Goal: Information Seeking & Learning: Learn about a topic

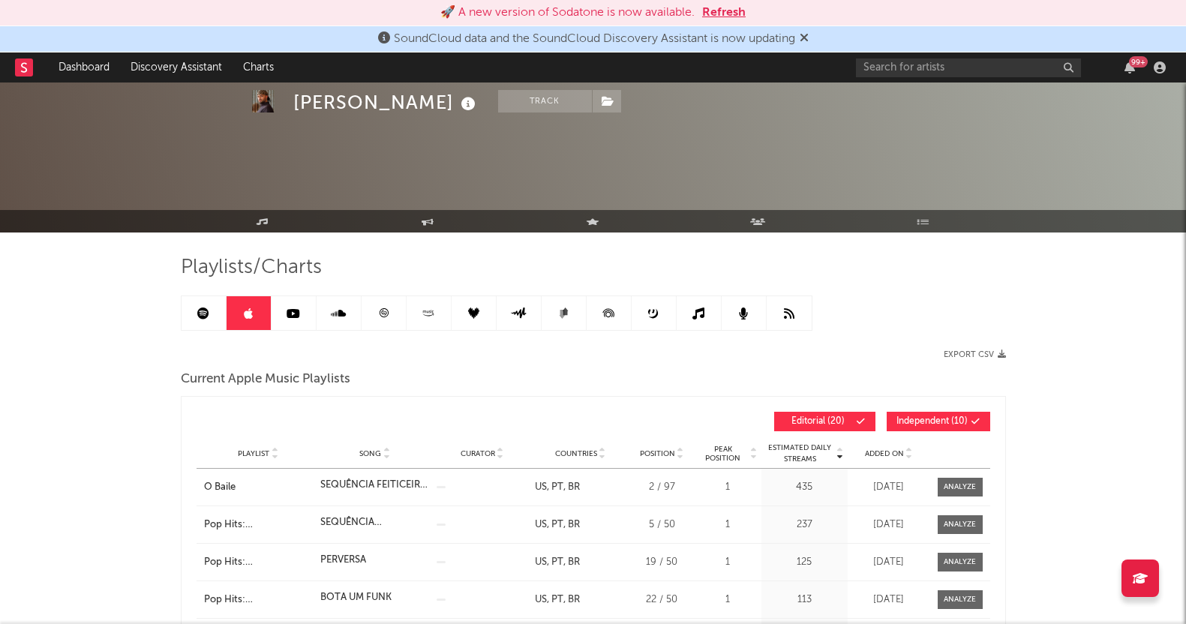
scroll to position [93, 0]
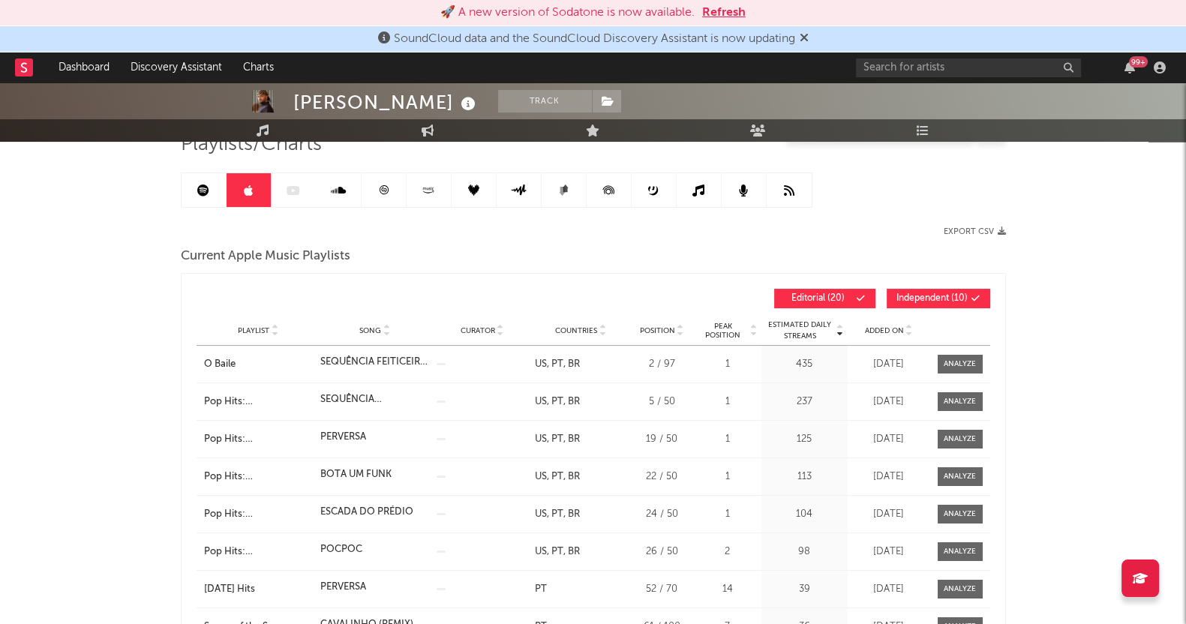
scroll to position [93, 0]
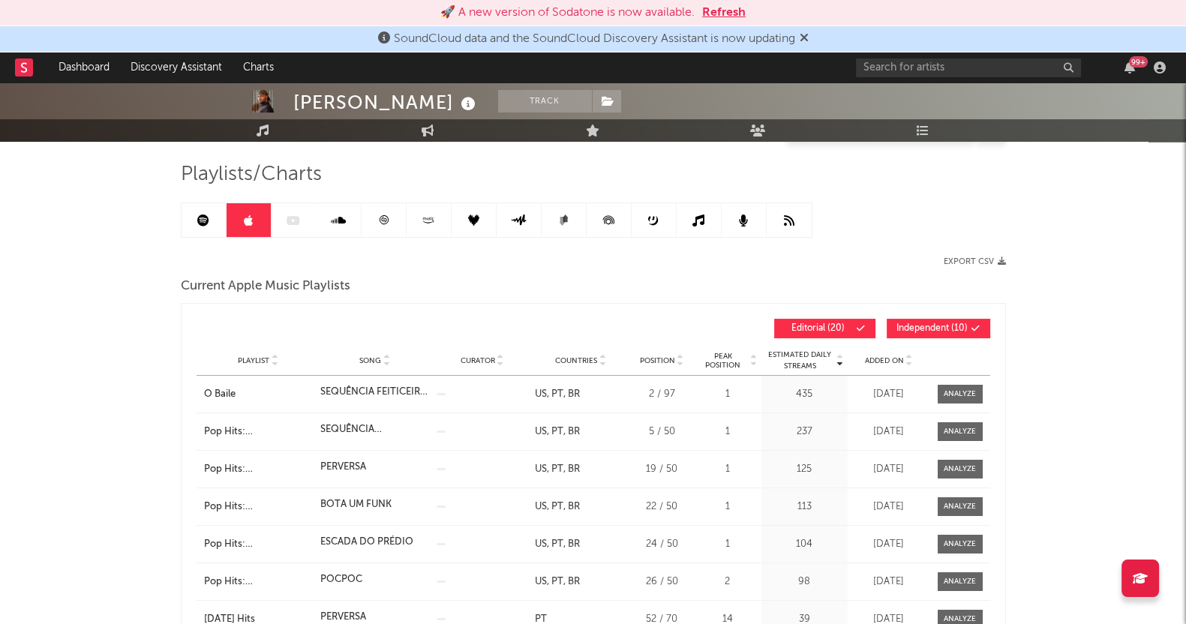
click at [383, 209] on link at bounding box center [384, 220] width 45 height 34
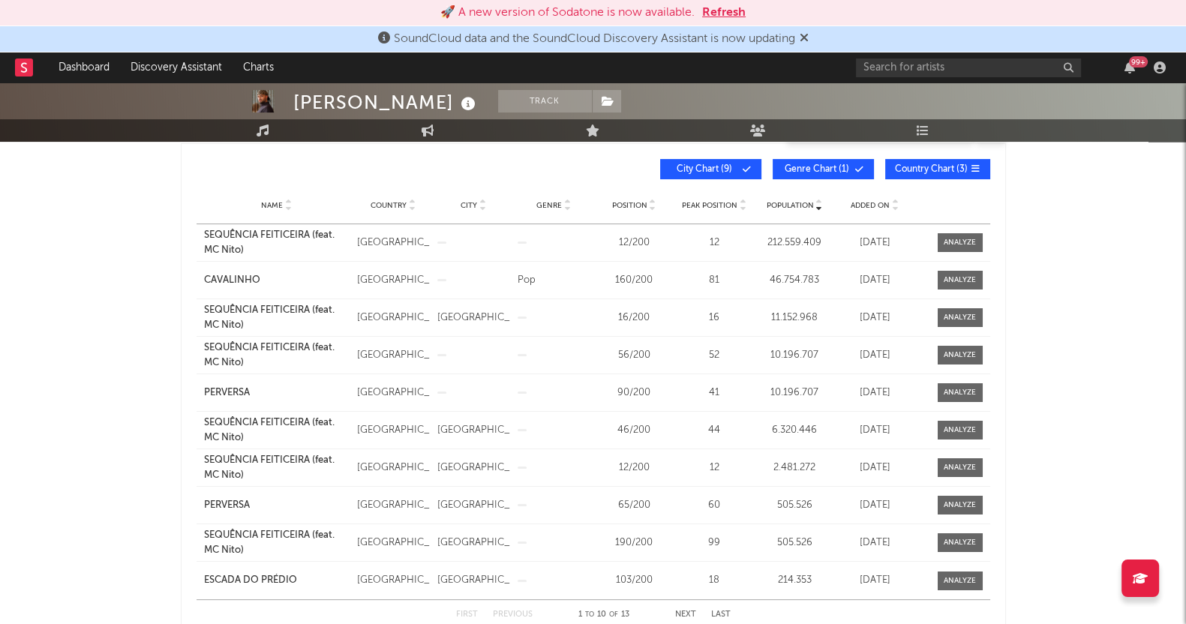
scroll to position [281, 0]
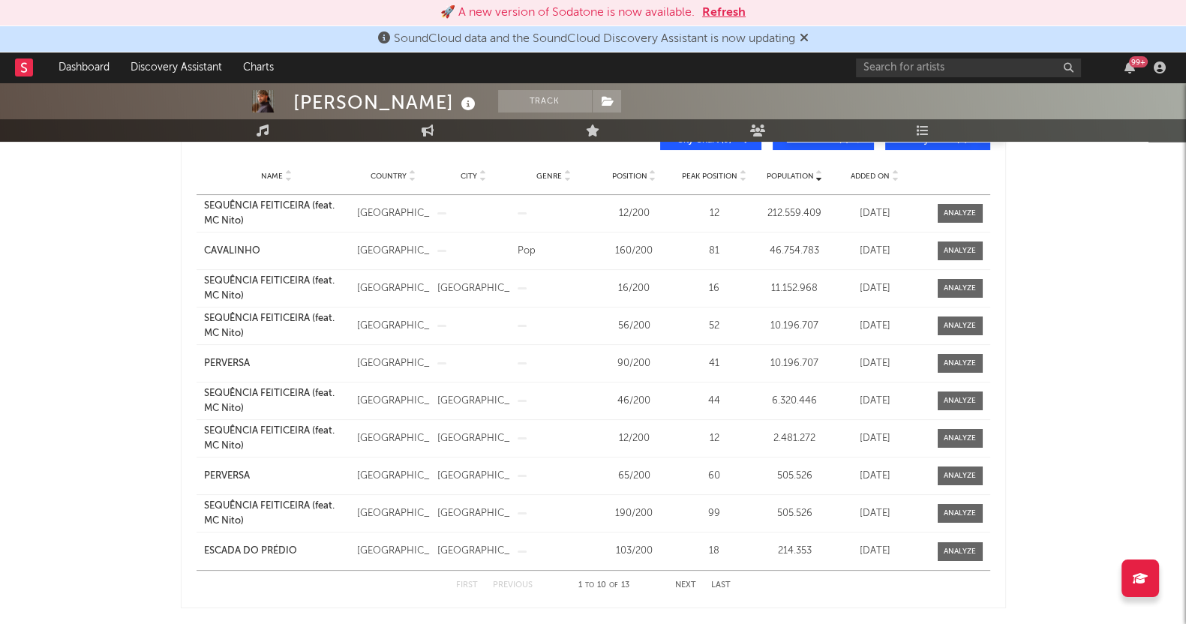
drag, startPoint x: 0, startPoint y: 476, endPoint x: 38, endPoint y: 464, distance: 39.4
click at [0, 476] on div "PEDRO SAMPAIO Track Brazil | Brazilian Edit Track Benchmark Summary 3.038.807 7…" at bounding box center [593, 522] width 1186 height 1443
click at [683, 581] on button "Next" at bounding box center [685, 585] width 21 height 8
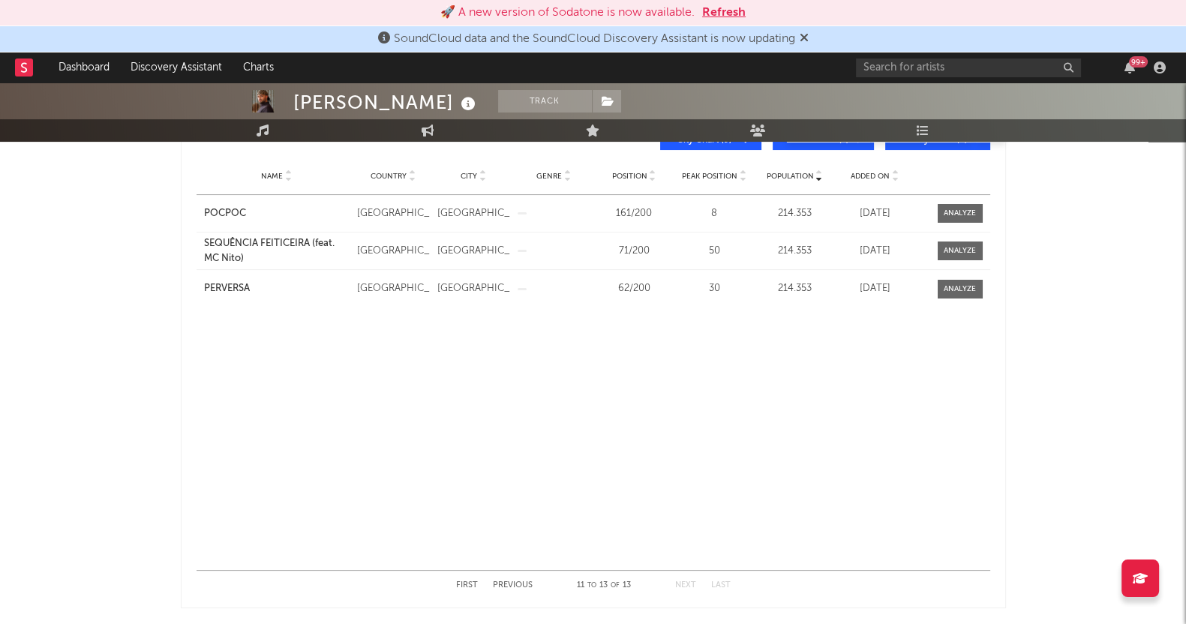
click at [446, 395] on div "Name POCPOC Country Portugal City Porto Genre Position 161 / 200 Peak Position …" at bounding box center [594, 382] width 794 height 375
click at [472, 581] on button "First" at bounding box center [467, 585] width 22 height 8
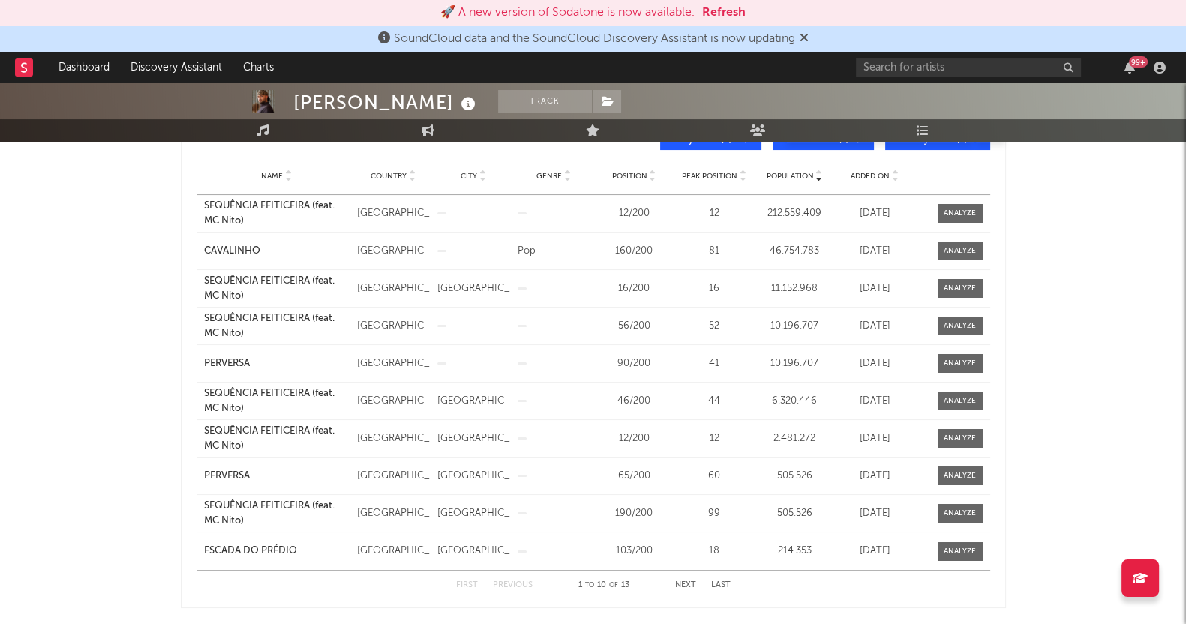
drag, startPoint x: 0, startPoint y: 478, endPoint x: 401, endPoint y: 587, distance: 416.0
click at [0, 478] on div "PEDRO SAMPAIO Track Brazil | Brazilian Edit Track Benchmark Summary 3.038.807 7…" at bounding box center [593, 522] width 1186 height 1443
click at [687, 581] on button "Next" at bounding box center [685, 585] width 21 height 8
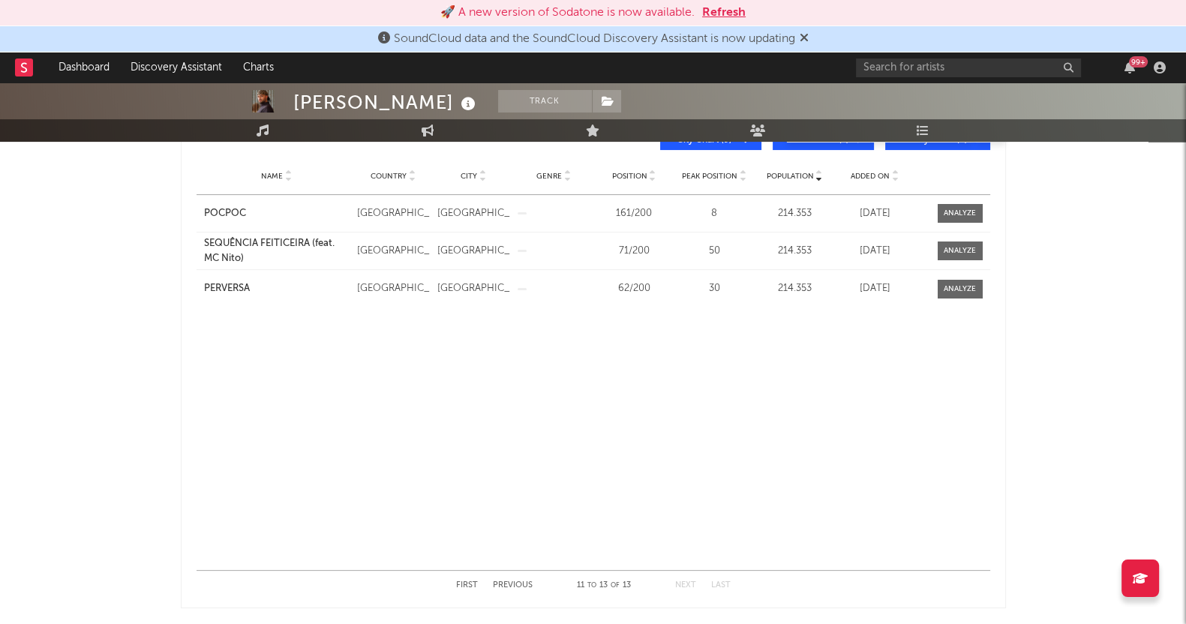
click at [512, 489] on div "Name POCPOC Country Portugal City Porto Genre Position 161 / 200 Peak Position …" at bounding box center [594, 382] width 794 height 375
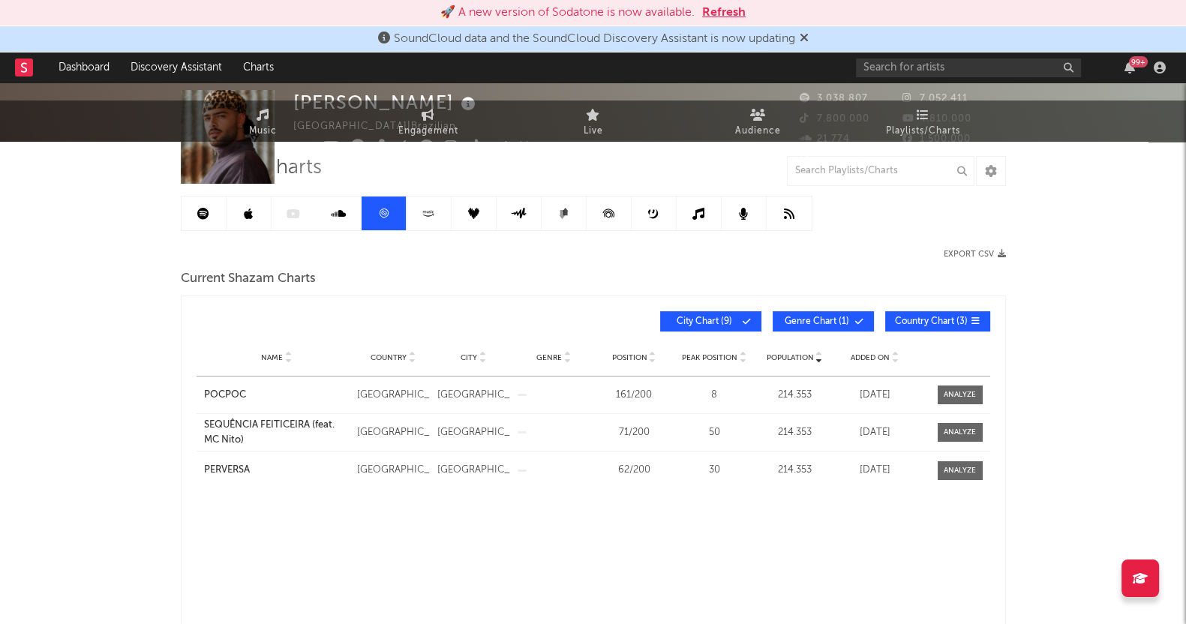
scroll to position [0, 0]
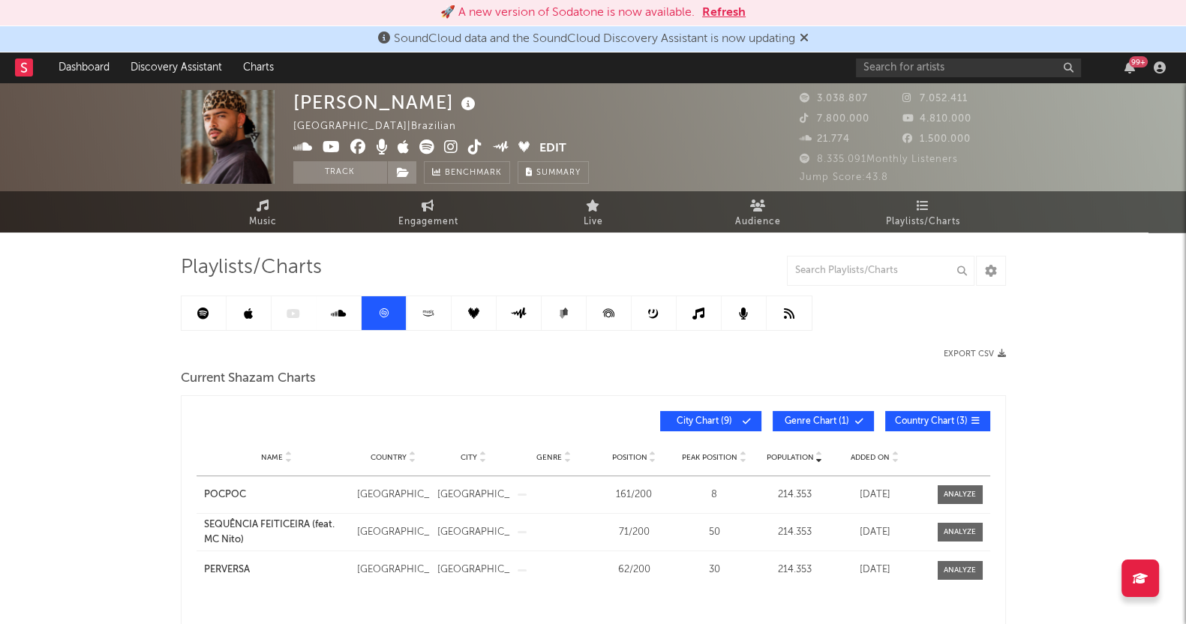
click at [437, 312] on link at bounding box center [429, 313] width 45 height 34
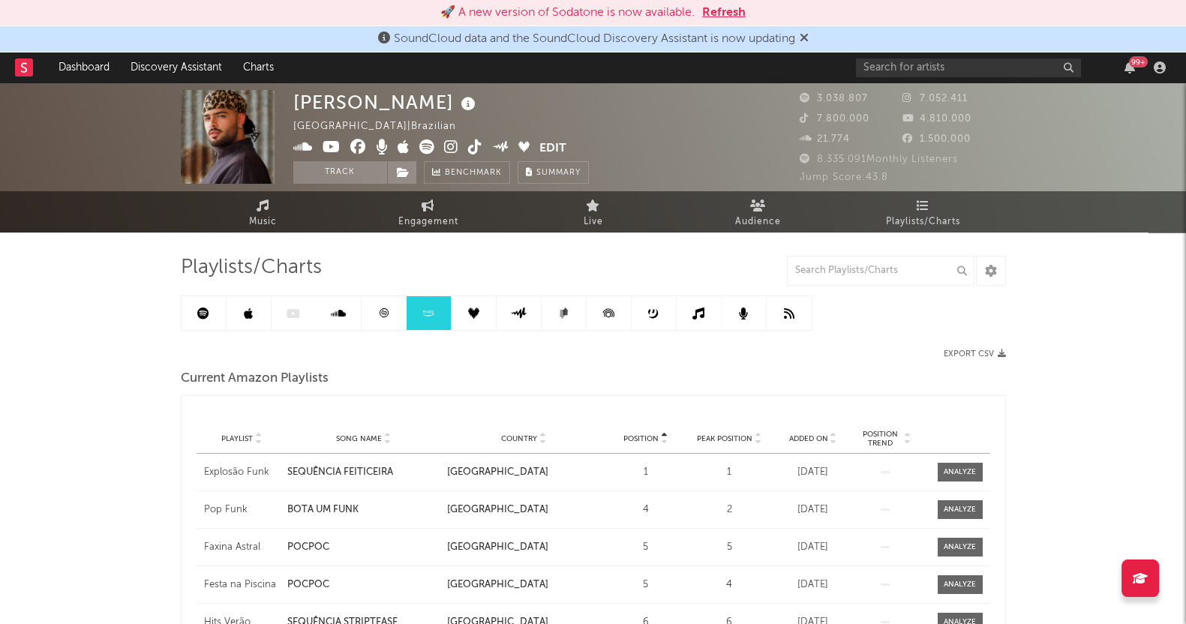
click at [488, 304] on link at bounding box center [474, 313] width 45 height 34
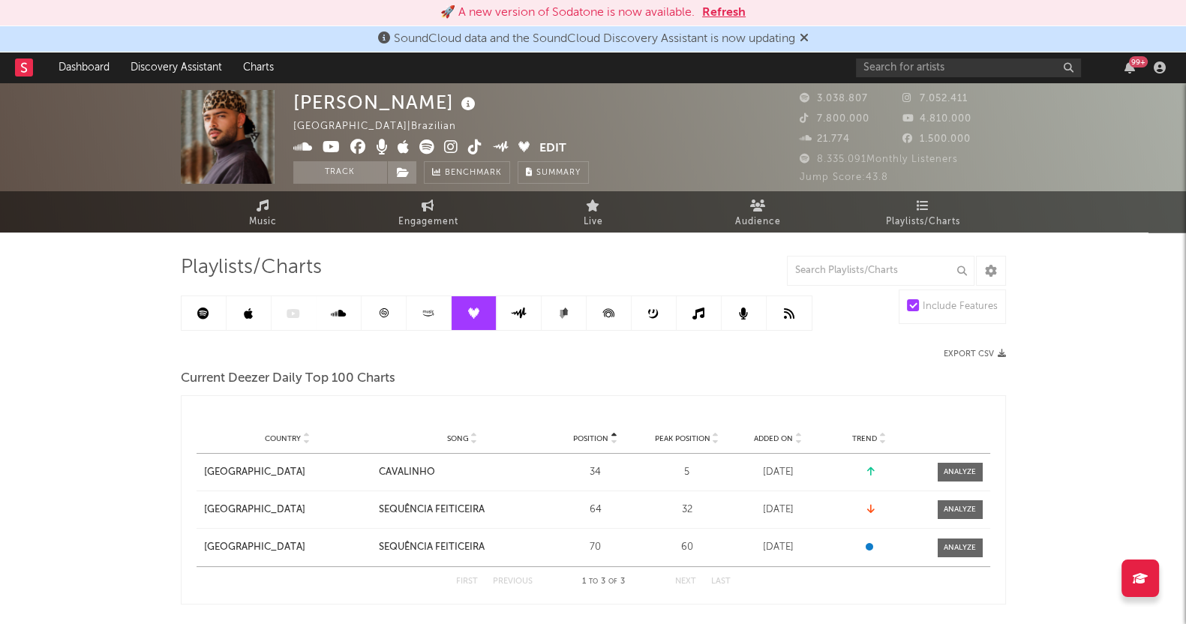
drag, startPoint x: 515, startPoint y: 297, endPoint x: 569, endPoint y: 309, distance: 55.3
click at [517, 297] on link at bounding box center [519, 313] width 45 height 34
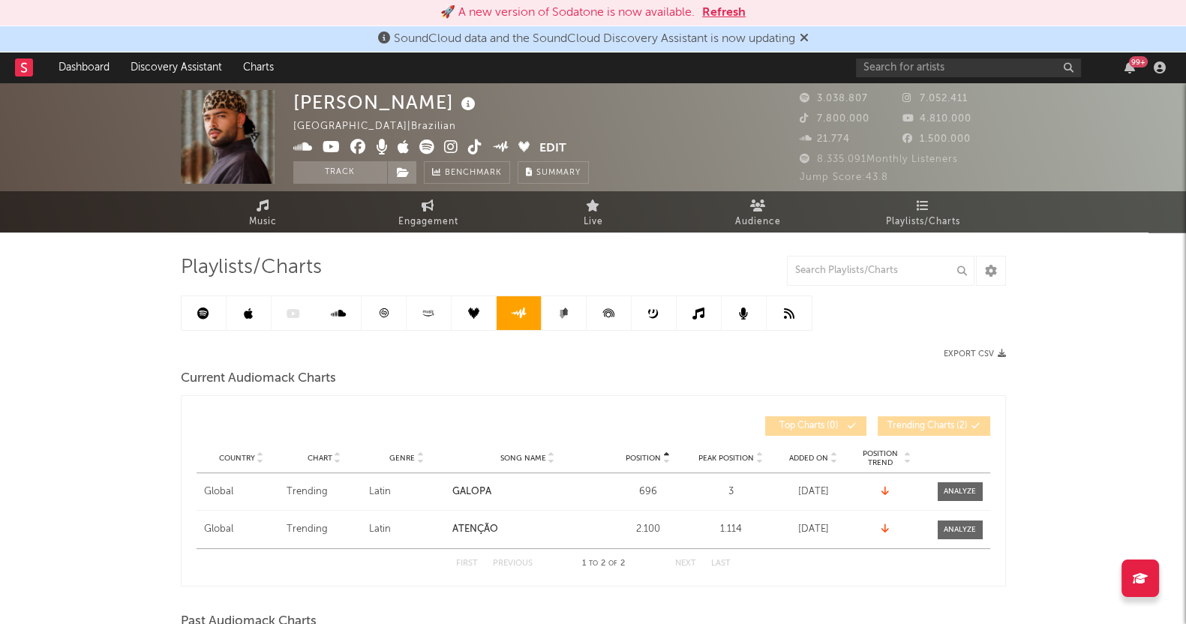
click at [560, 308] on icon at bounding box center [563, 313] width 11 height 11
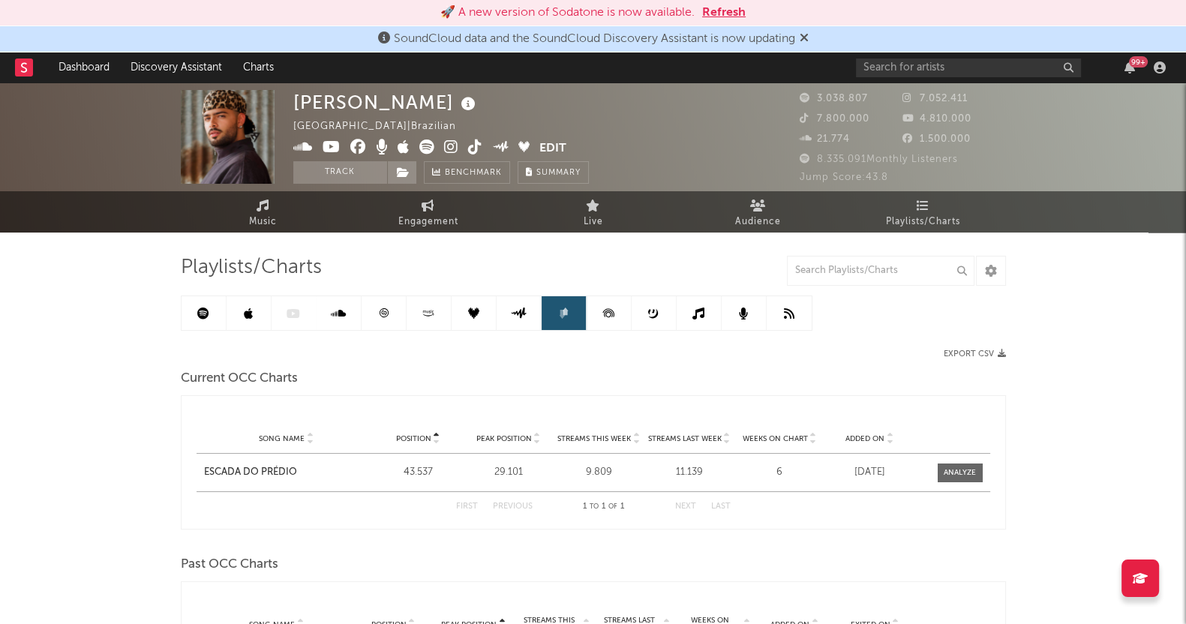
click at [584, 310] on link at bounding box center [564, 313] width 45 height 34
click at [607, 311] on icon at bounding box center [608, 314] width 9 height 7
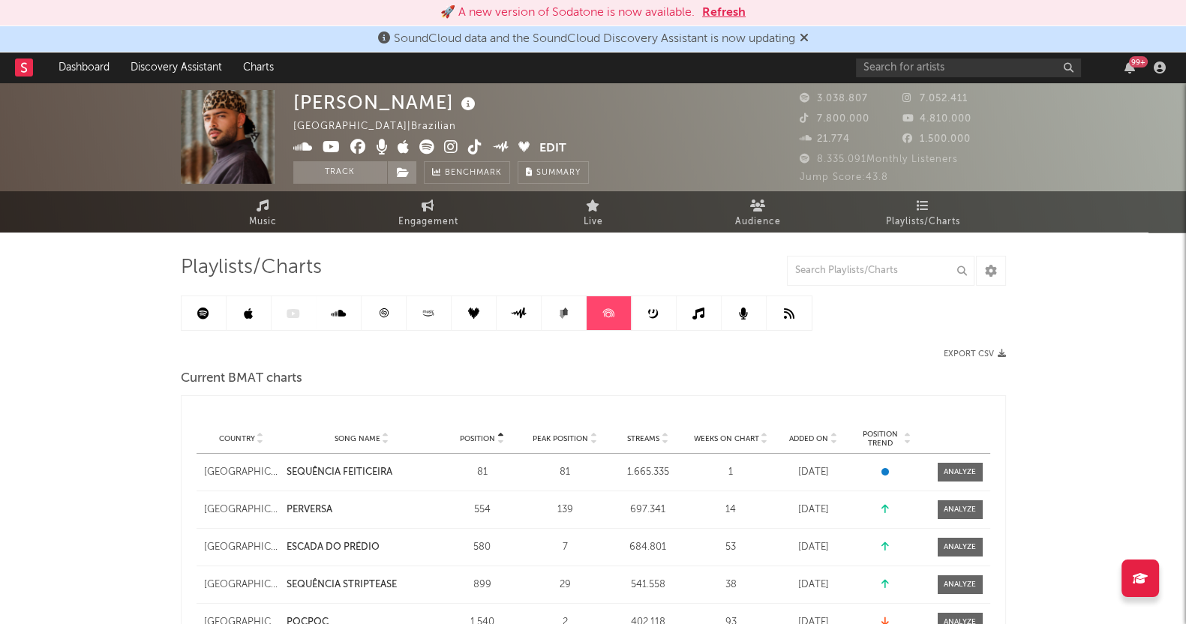
click at [638, 306] on link at bounding box center [654, 313] width 45 height 34
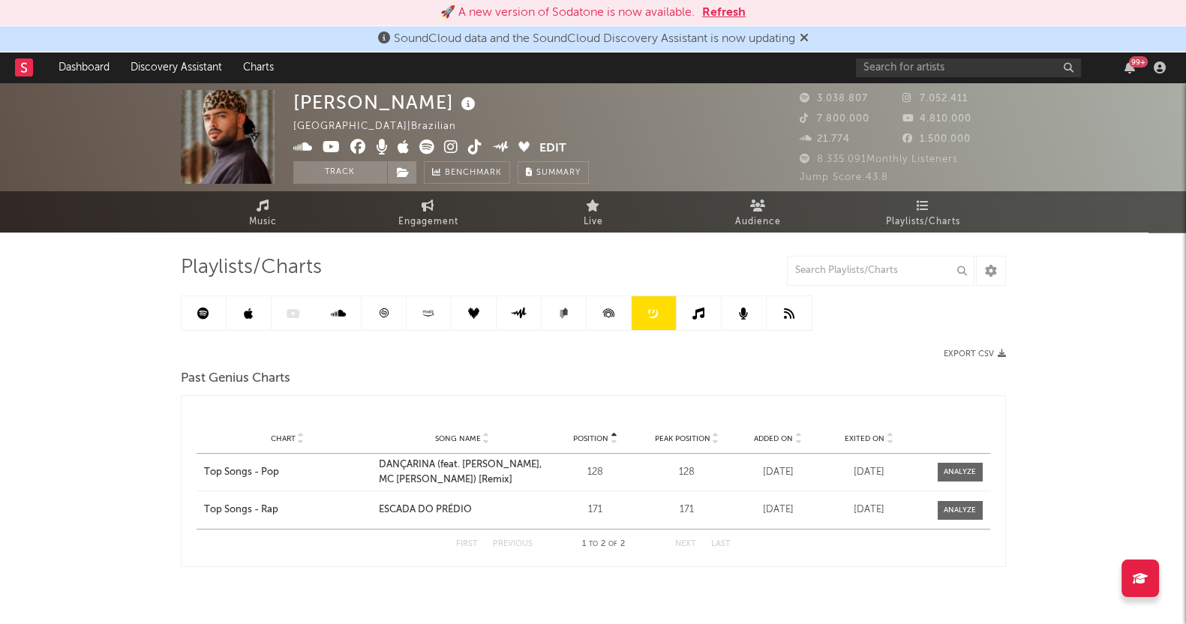
click at [659, 308] on link at bounding box center [654, 313] width 45 height 34
click at [697, 309] on icon at bounding box center [698, 314] width 12 height 12
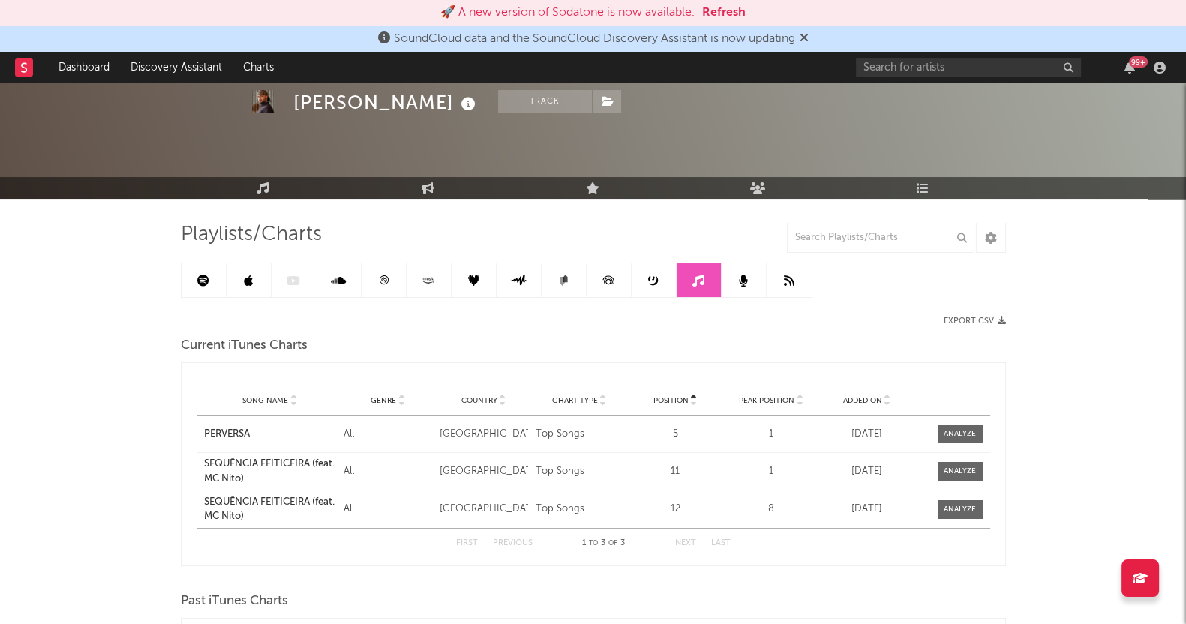
scroll to position [20, 0]
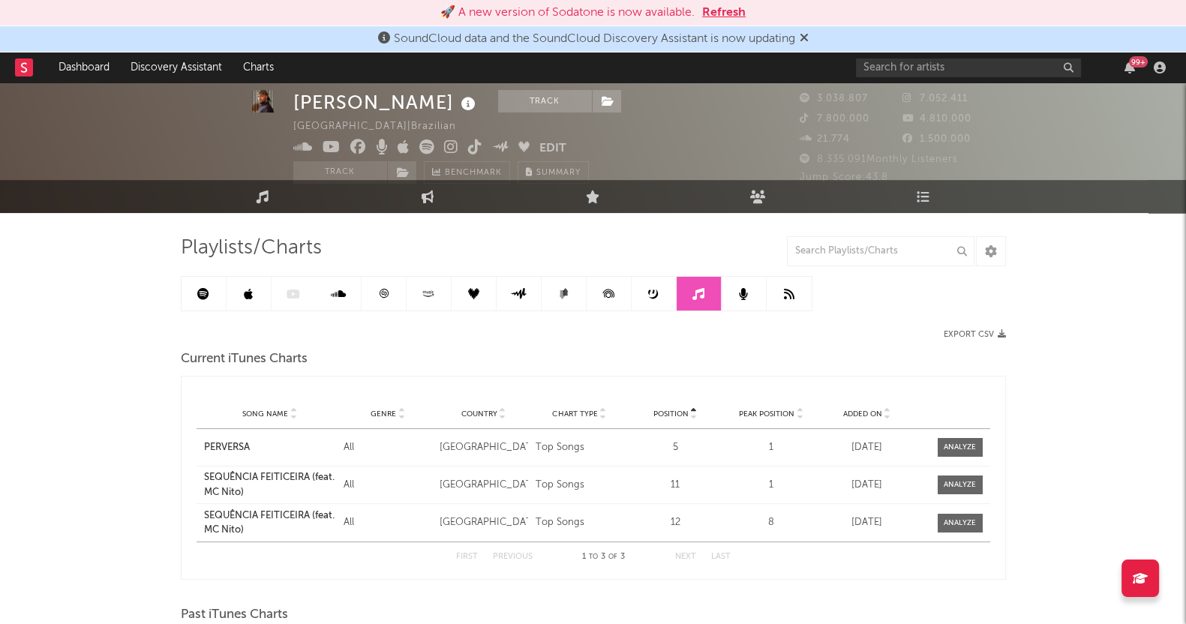
click at [251, 289] on icon at bounding box center [248, 294] width 9 height 12
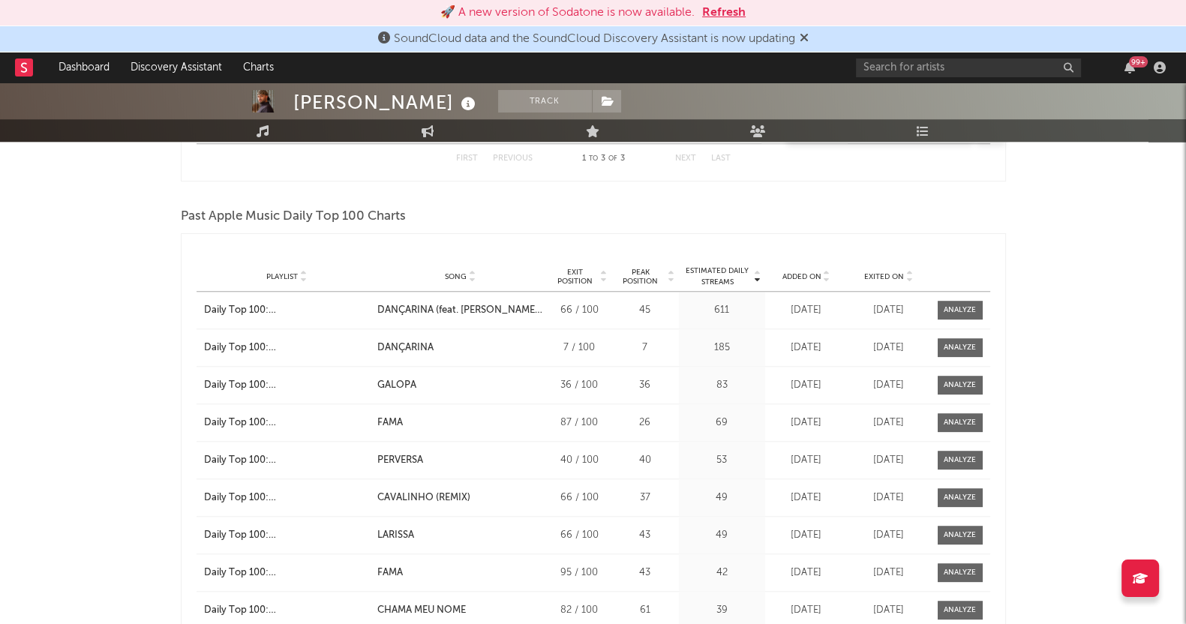
scroll to position [1520, 0]
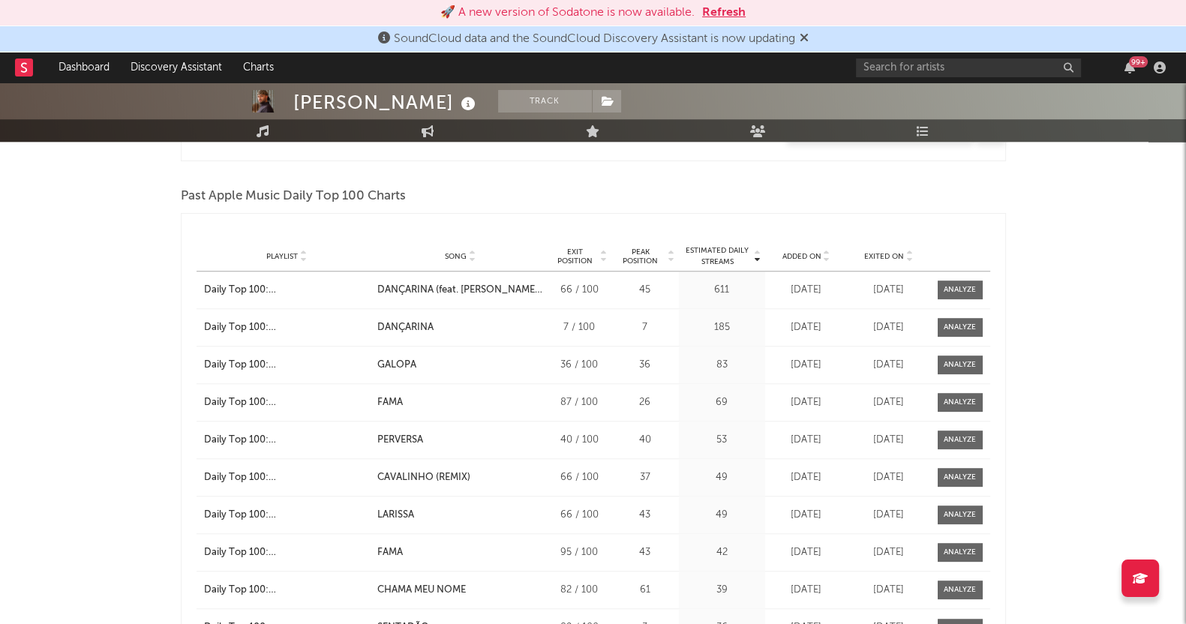
click at [86, 361] on div "PEDRO SAMPAIO Track Brazil | Brazilian Edit Track Benchmark Summary 3.038.807 7…" at bounding box center [593, 454] width 1186 height 3783
click at [872, 252] on span "Exited On" at bounding box center [884, 256] width 40 height 9
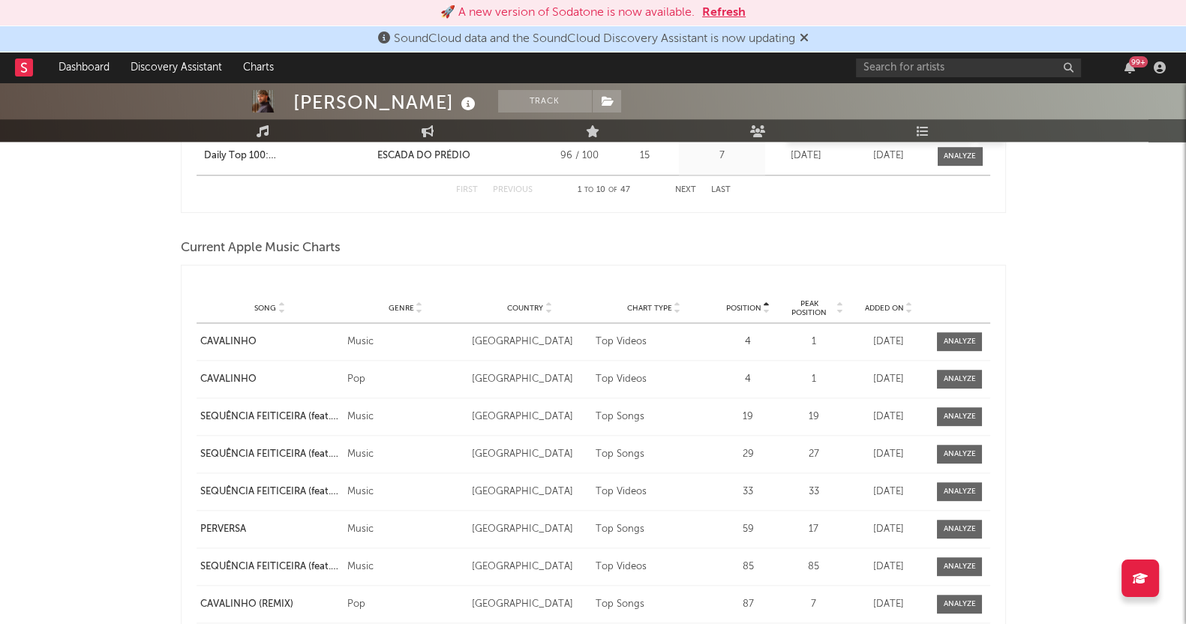
scroll to position [2083, 0]
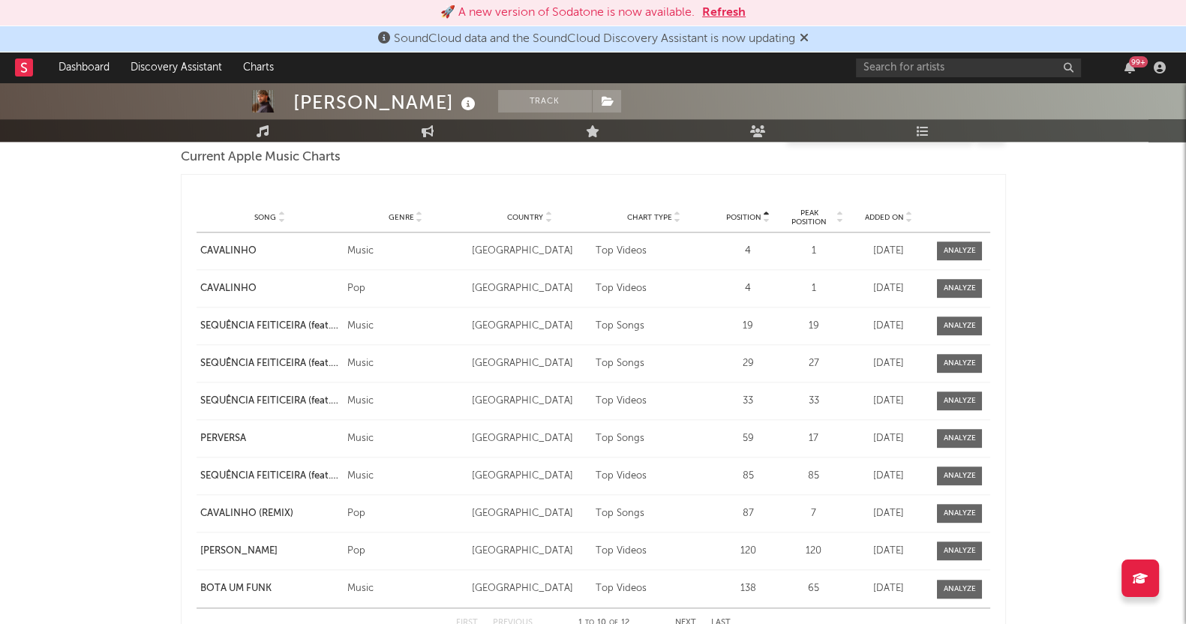
click at [873, 218] on span "Added On" at bounding box center [883, 217] width 39 height 9
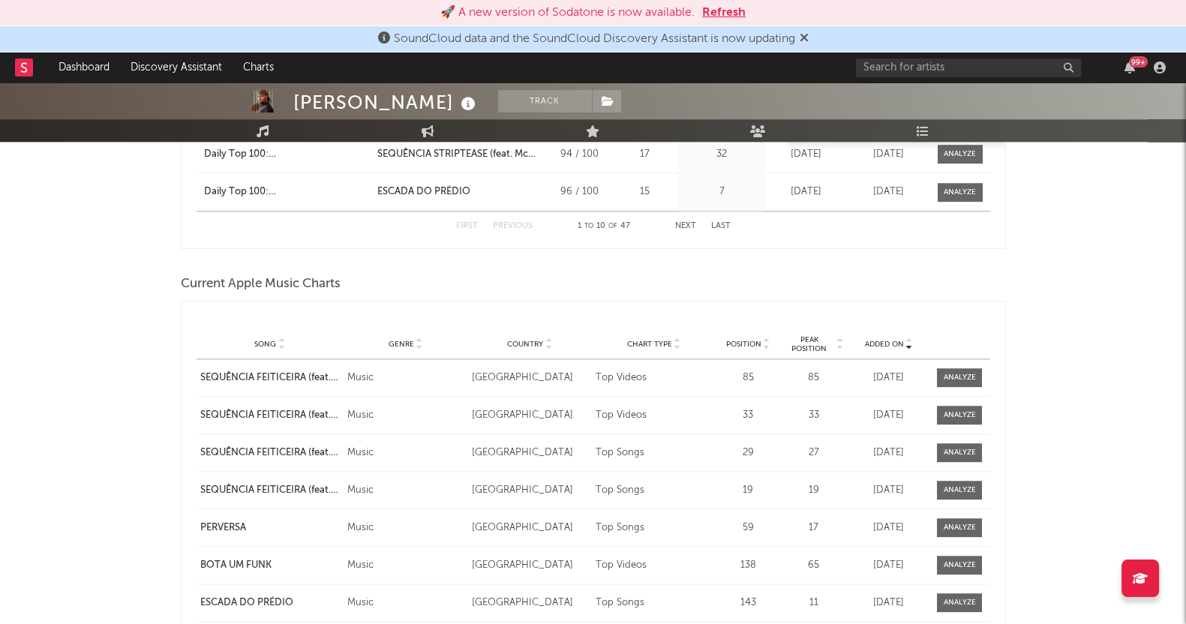
scroll to position [2114, 0]
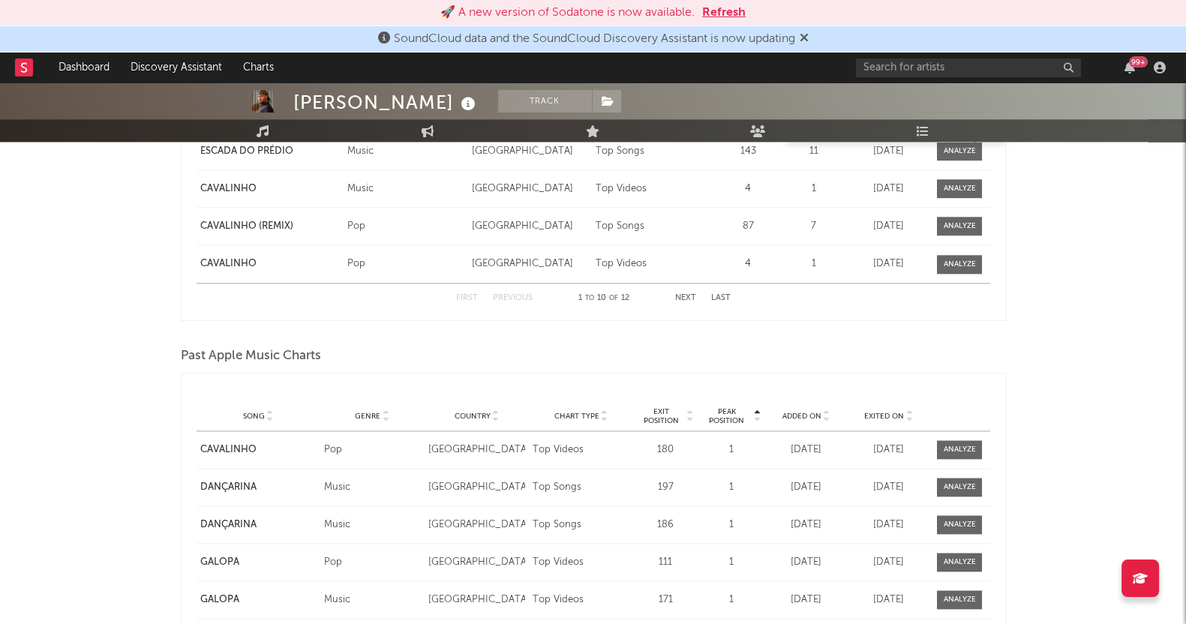
scroll to position [2489, 0]
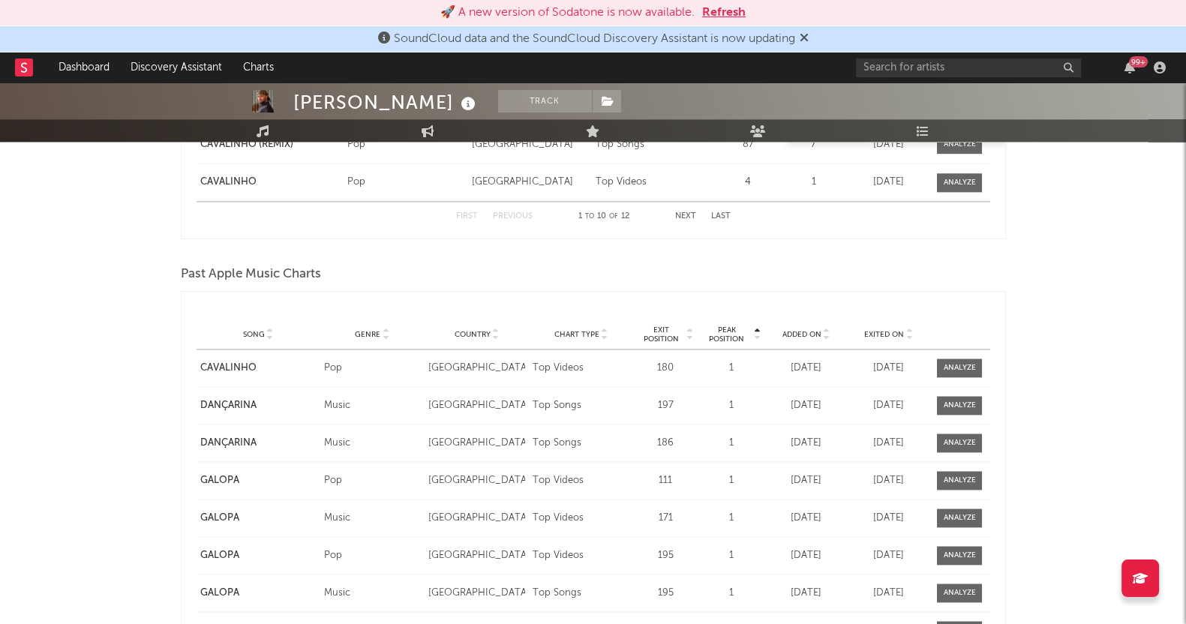
drag, startPoint x: 0, startPoint y: 374, endPoint x: 30, endPoint y: 341, distance: 44.6
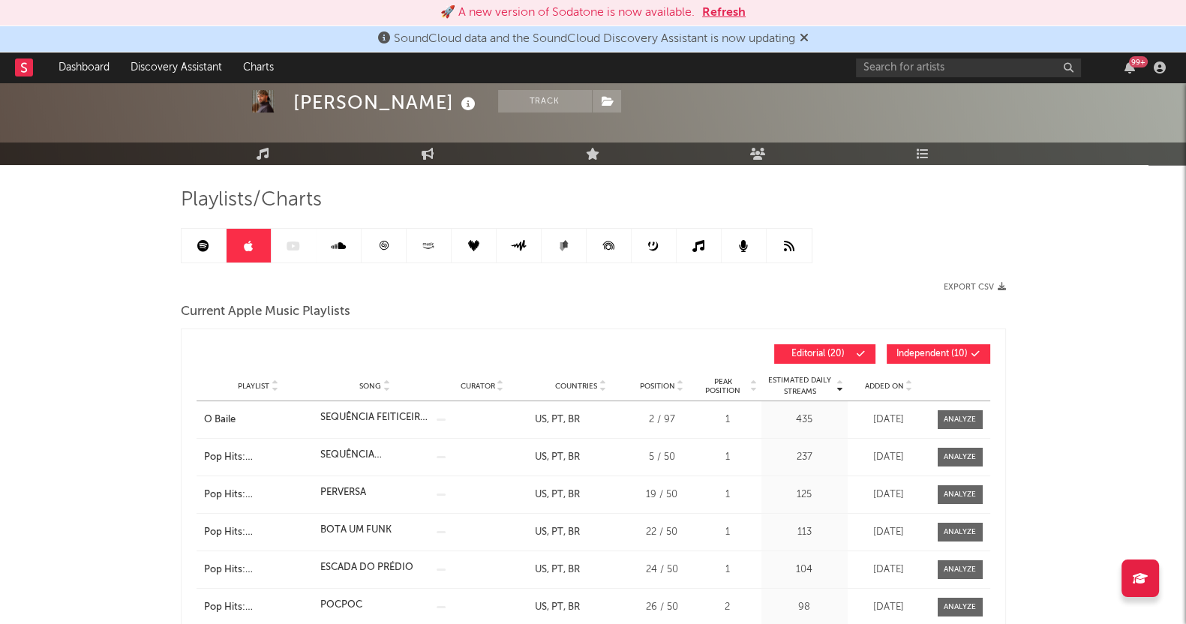
scroll to position [0, 0]
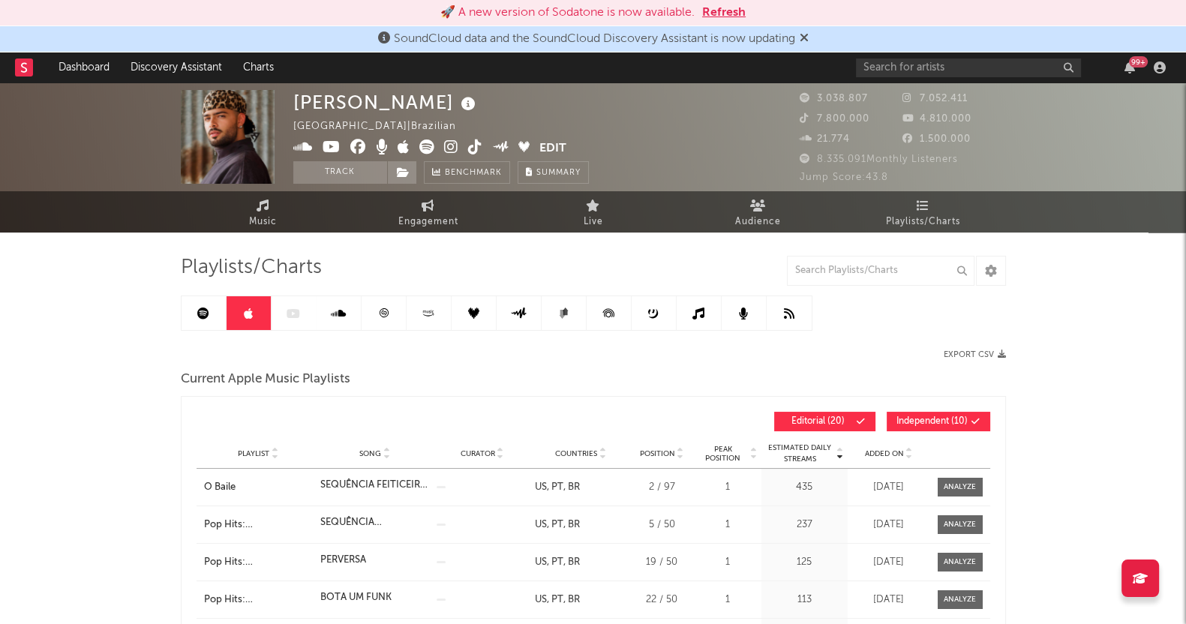
click at [702, 312] on icon at bounding box center [698, 314] width 12 height 12
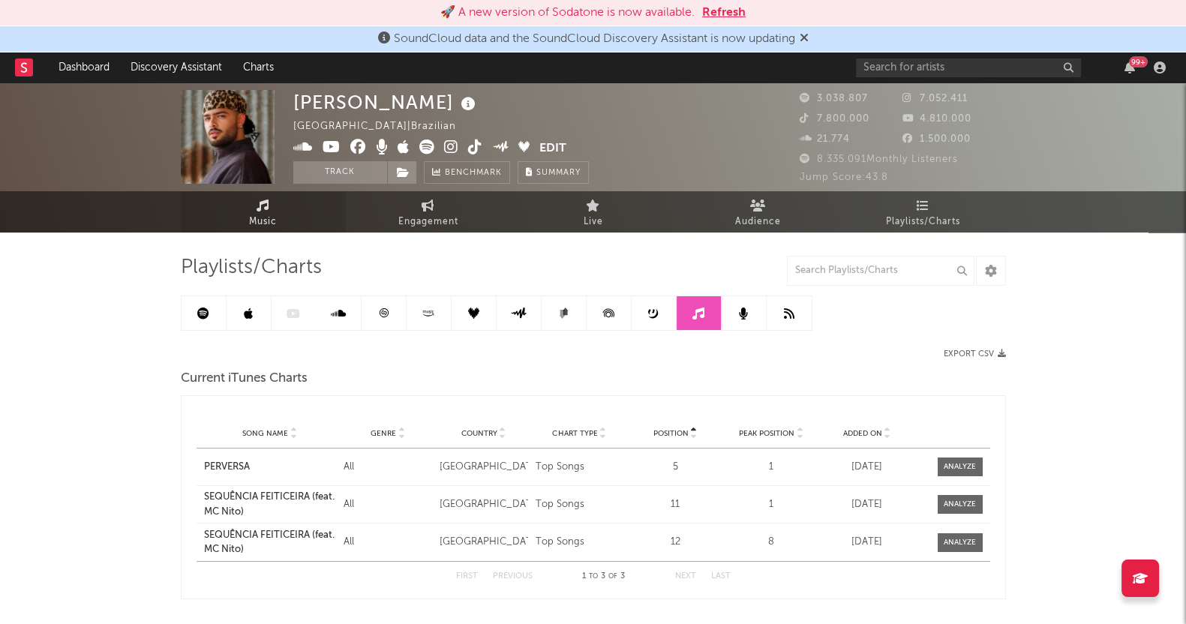
click at [276, 224] on span "Music" at bounding box center [263, 222] width 28 height 18
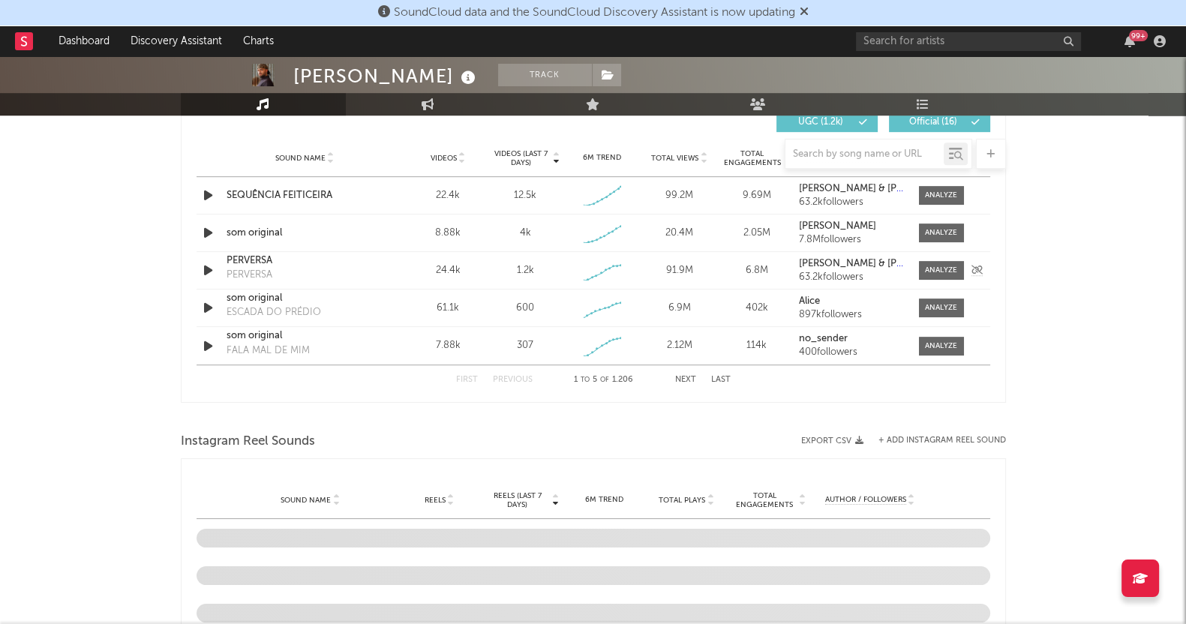
scroll to position [844, 0]
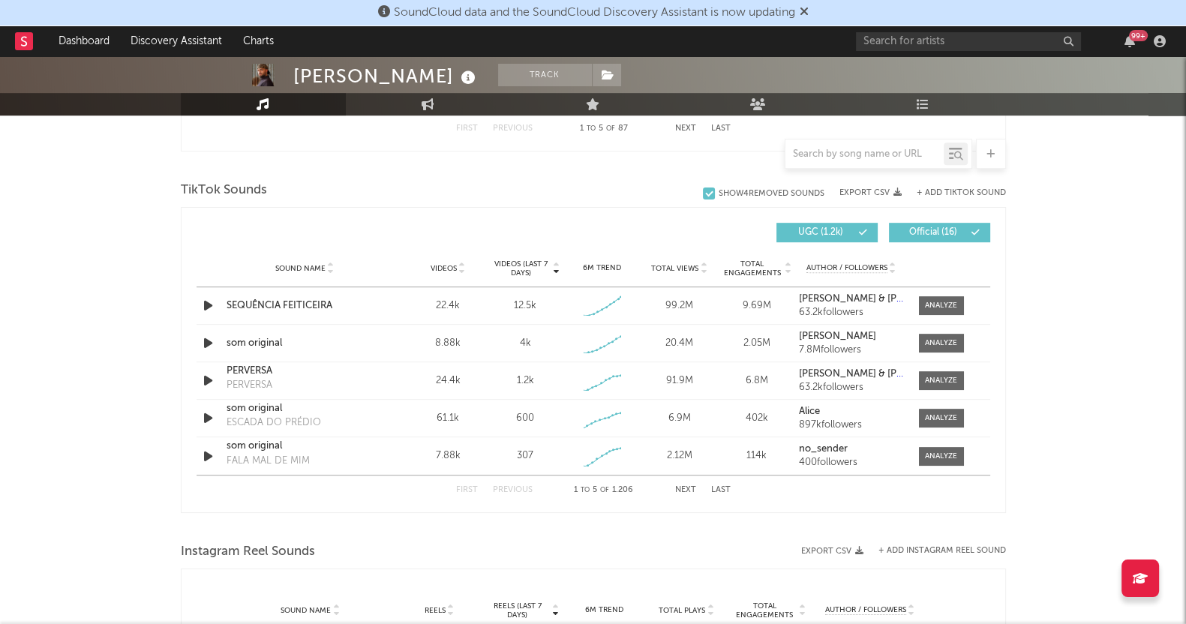
drag, startPoint x: 927, startPoint y: 307, endPoint x: 1140, endPoint y: 413, distance: 238.9
click at [927, 306] on div at bounding box center [941, 305] width 32 height 11
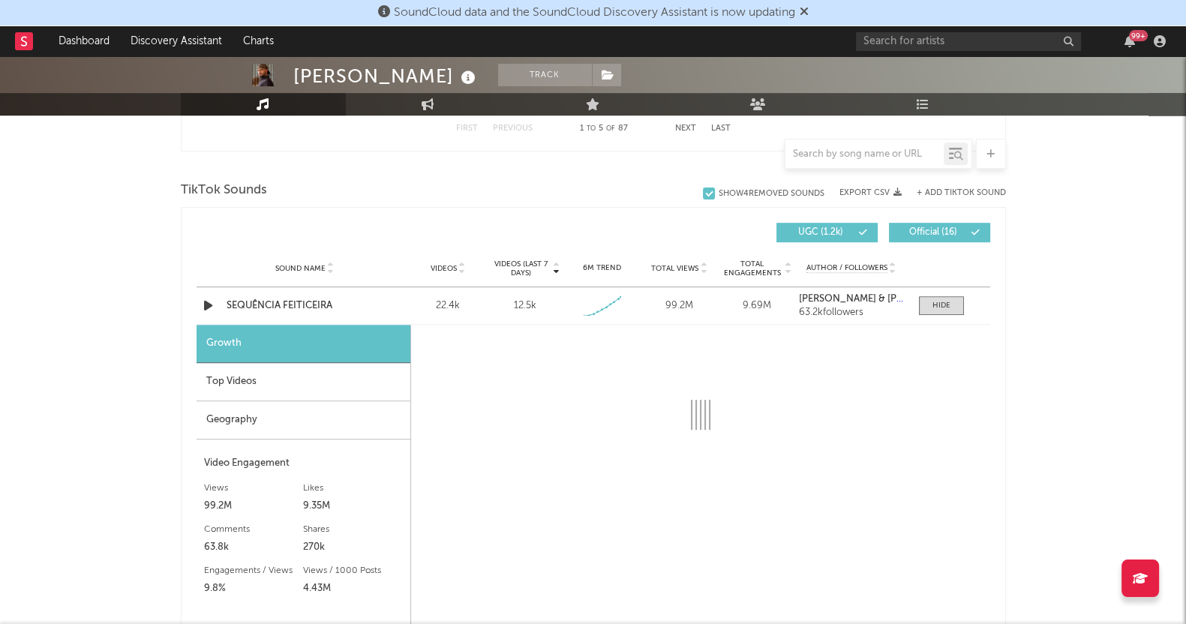
scroll to position [938, 0]
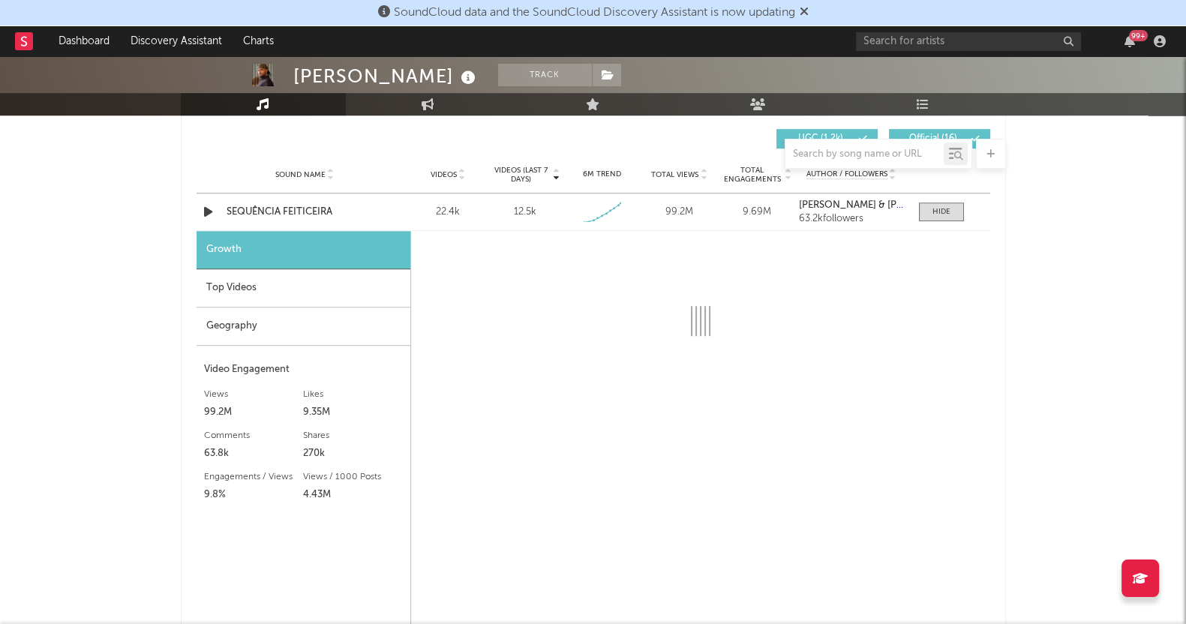
select select "1w"
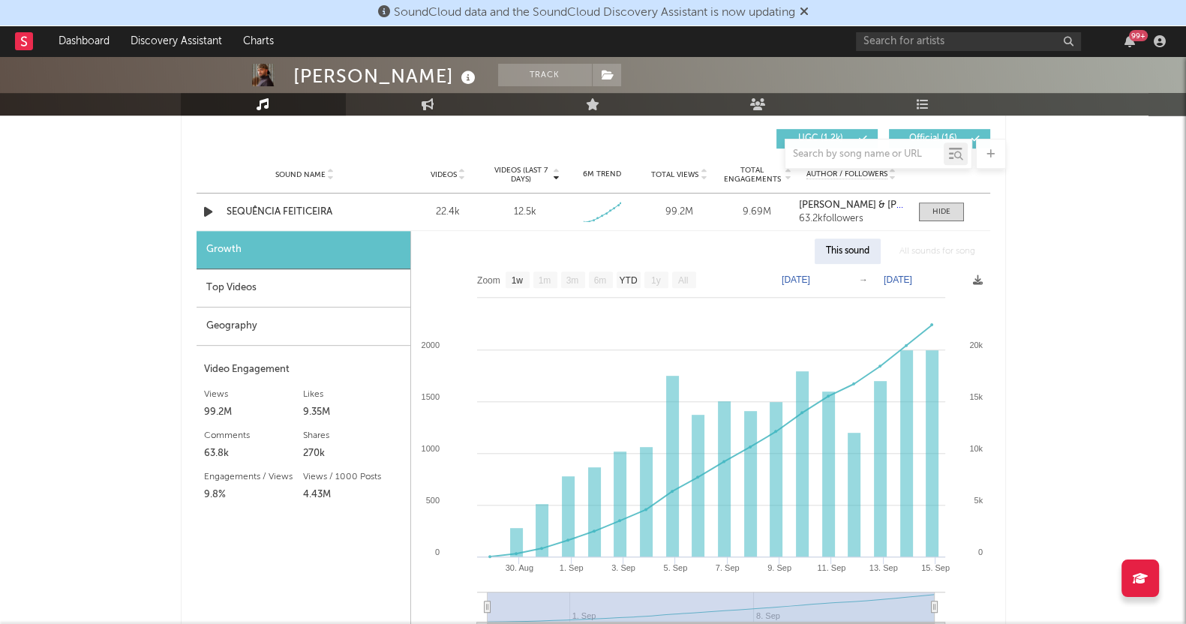
drag, startPoint x: 0, startPoint y: 335, endPoint x: 19, endPoint y: 340, distance: 19.5
click at [0, 335] on div "[PERSON_NAME] Track [GEOGRAPHIC_DATA] | Brazilian Edit Track Benchmark Summary …" at bounding box center [593, 383] width 1186 height 2531
drag, startPoint x: 944, startPoint y: 214, endPoint x: 1035, endPoint y: 373, distance: 183.1
click at [944, 213] on div at bounding box center [942, 211] width 18 height 11
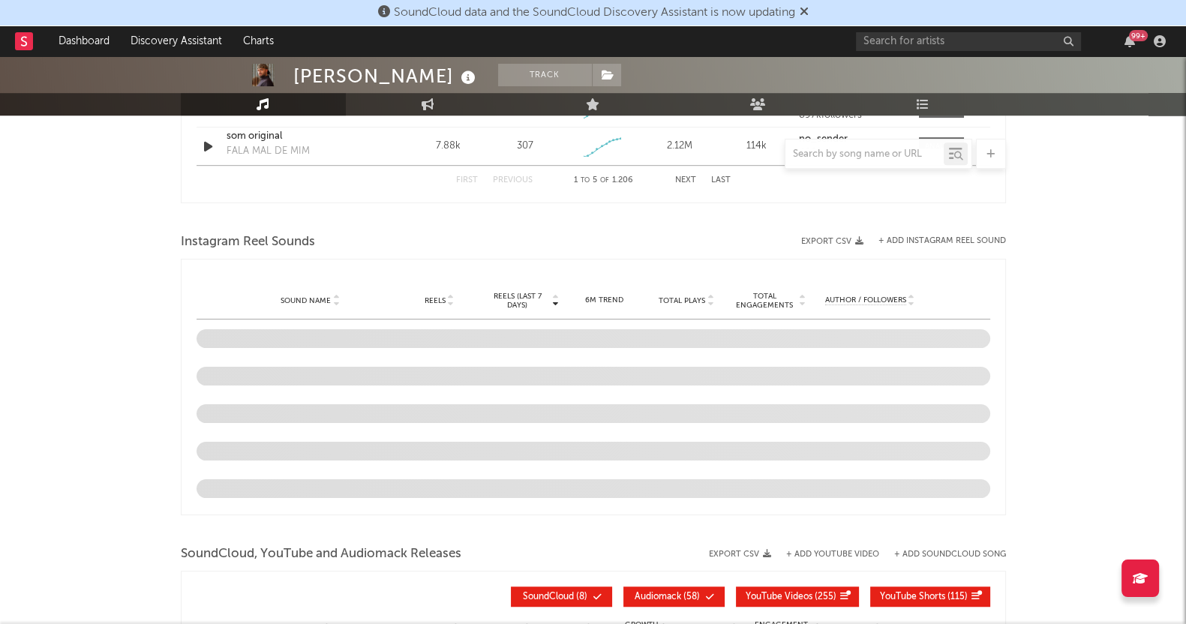
scroll to position [1125, 0]
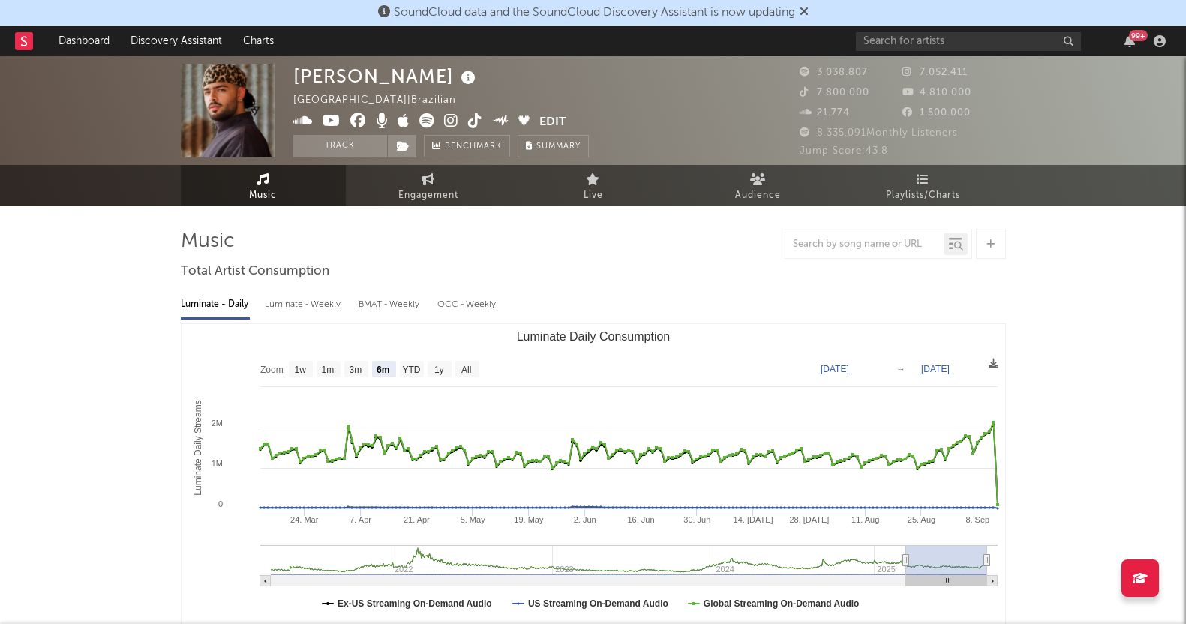
select select "6m"
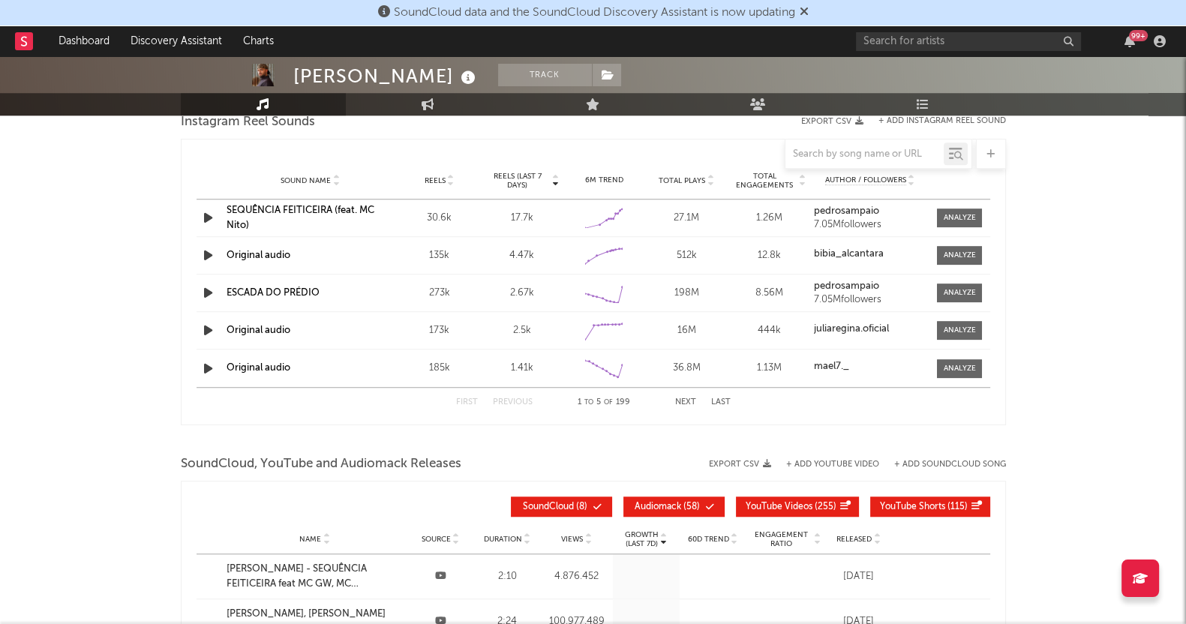
scroll to position [1406, 0]
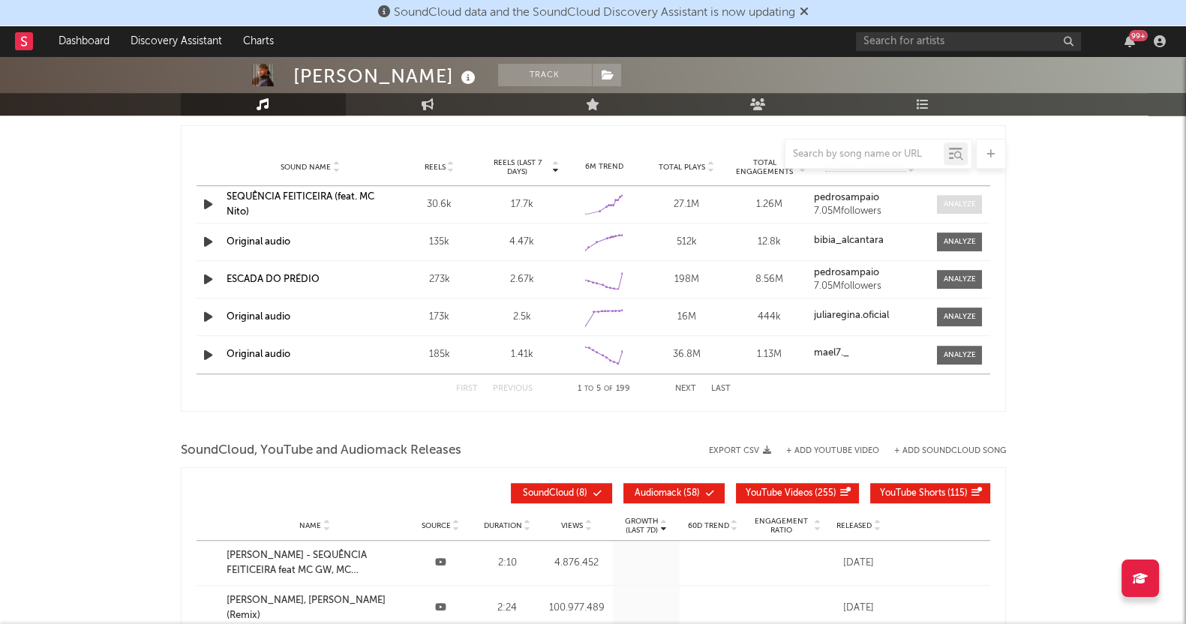
click at [957, 200] on div at bounding box center [960, 204] width 32 height 11
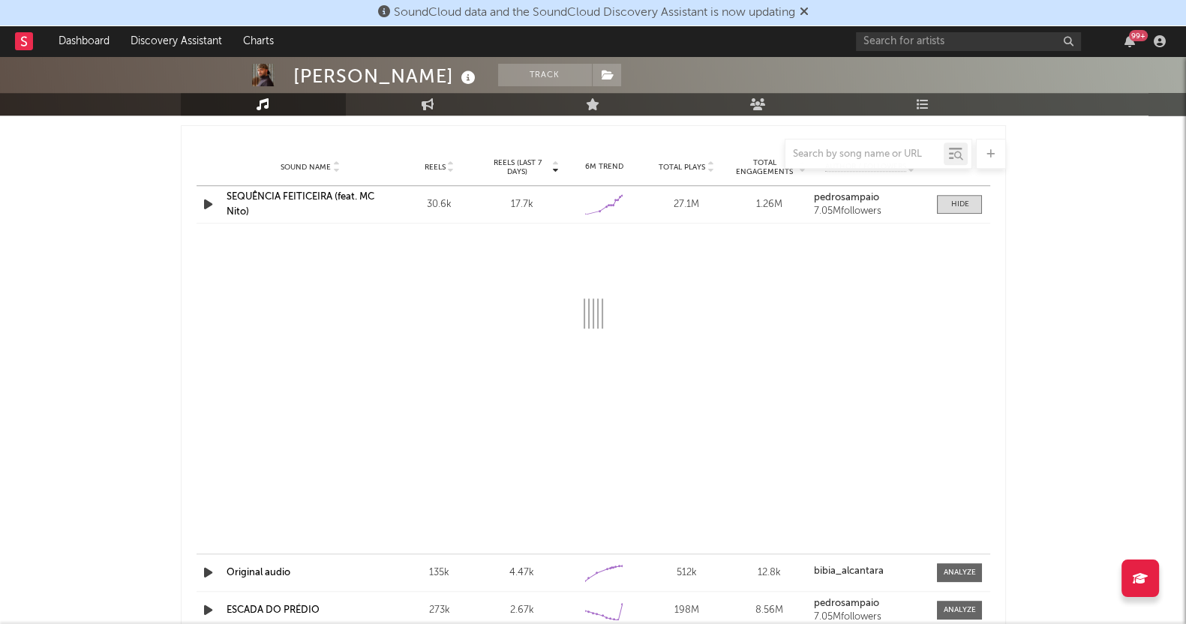
select select "1w"
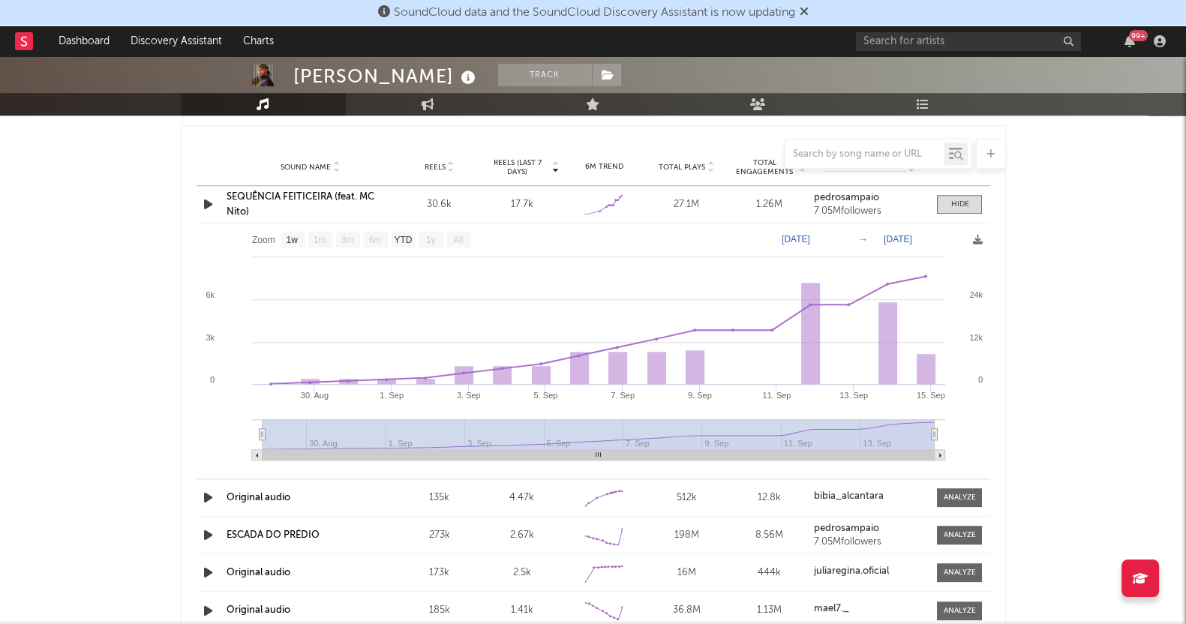
drag, startPoint x: 1128, startPoint y: 399, endPoint x: 1119, endPoint y: 402, distance: 8.8
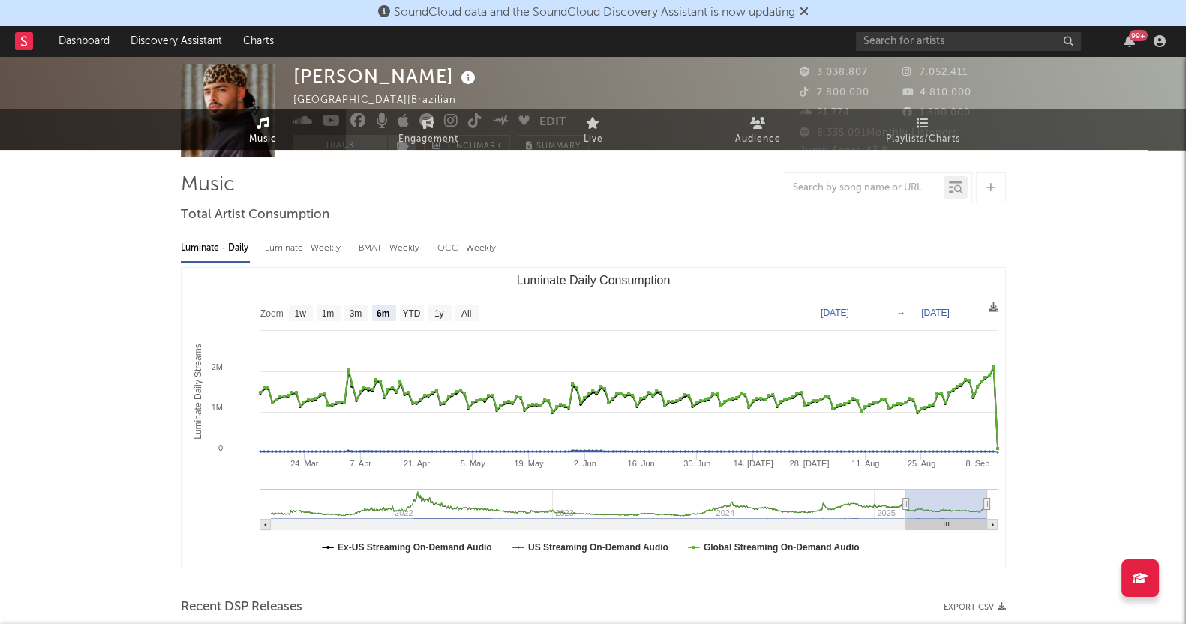
scroll to position [0, 0]
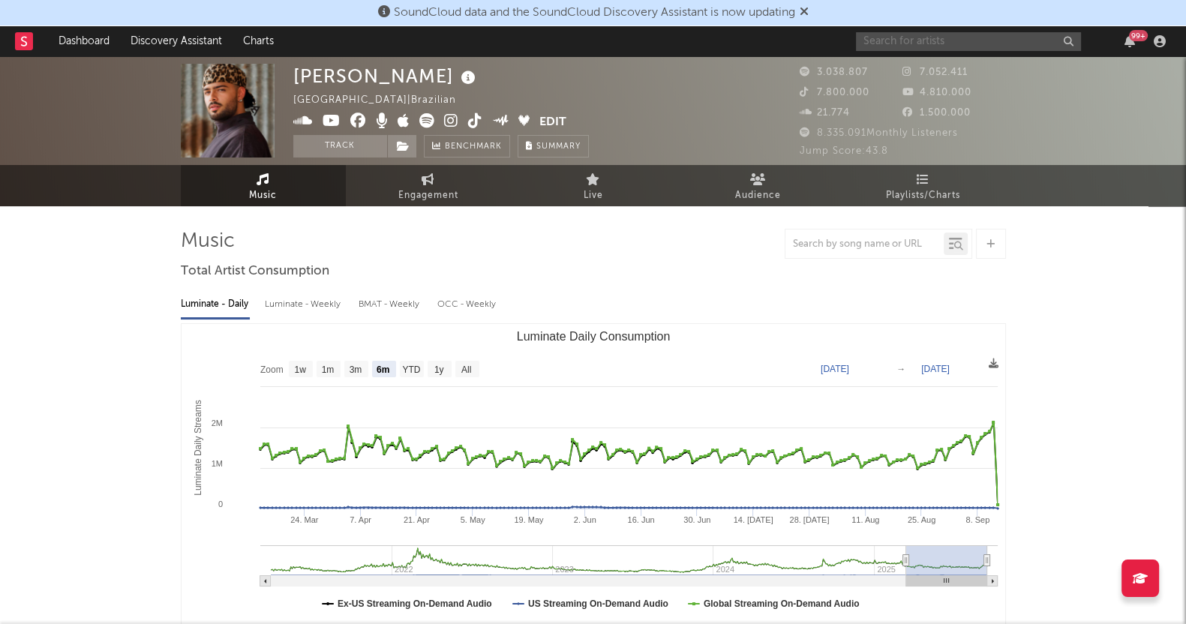
click at [918, 36] on input "text" at bounding box center [968, 41] width 225 height 19
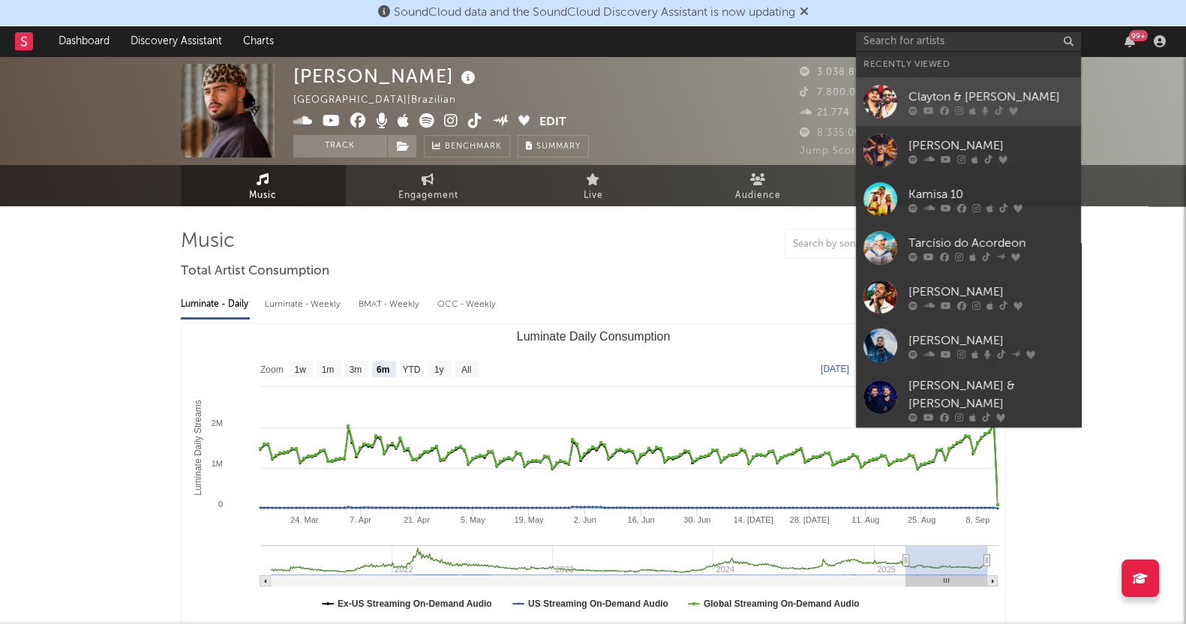
click at [921, 87] on link "[PERSON_NAME] & [PERSON_NAME]" at bounding box center [968, 101] width 225 height 49
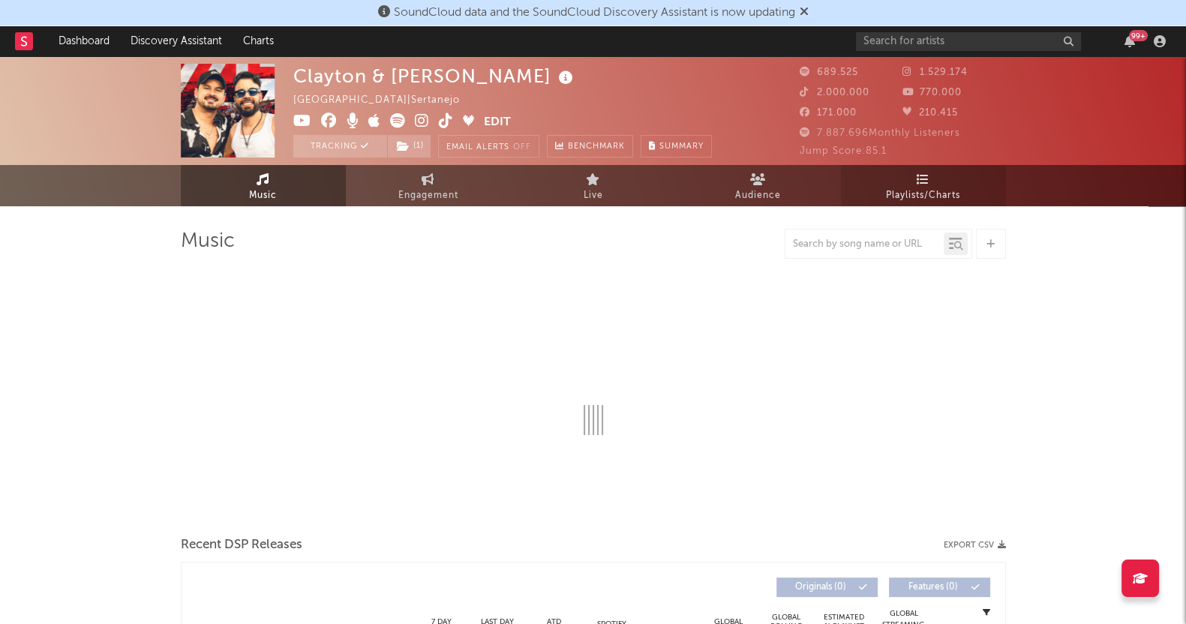
select select "6m"
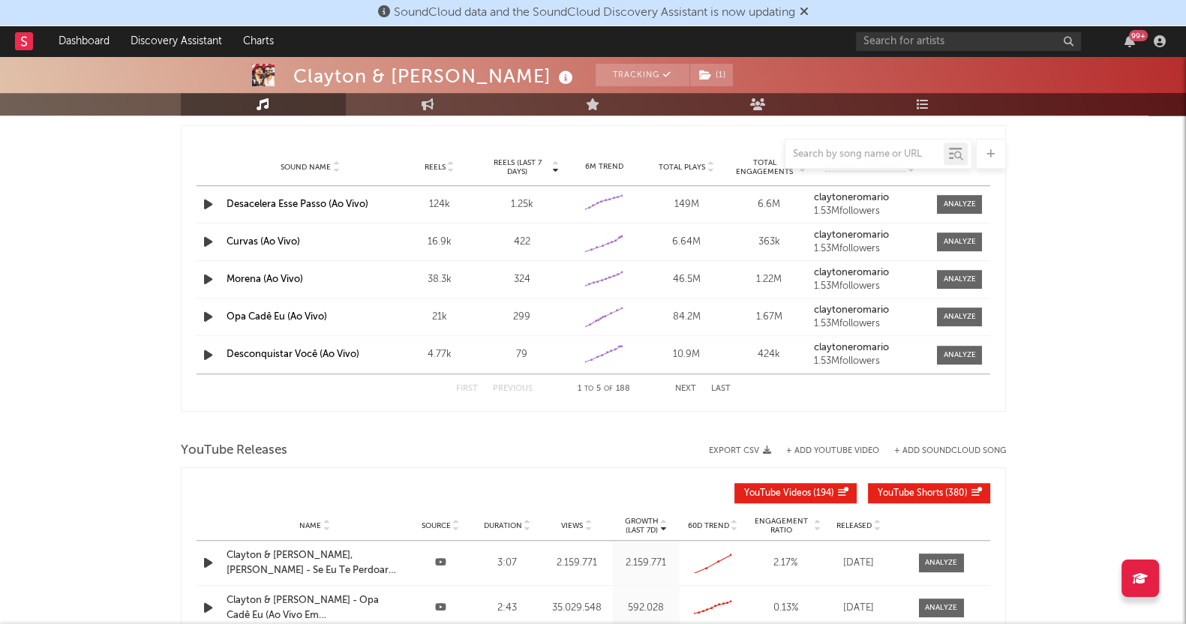
scroll to position [1696, 0]
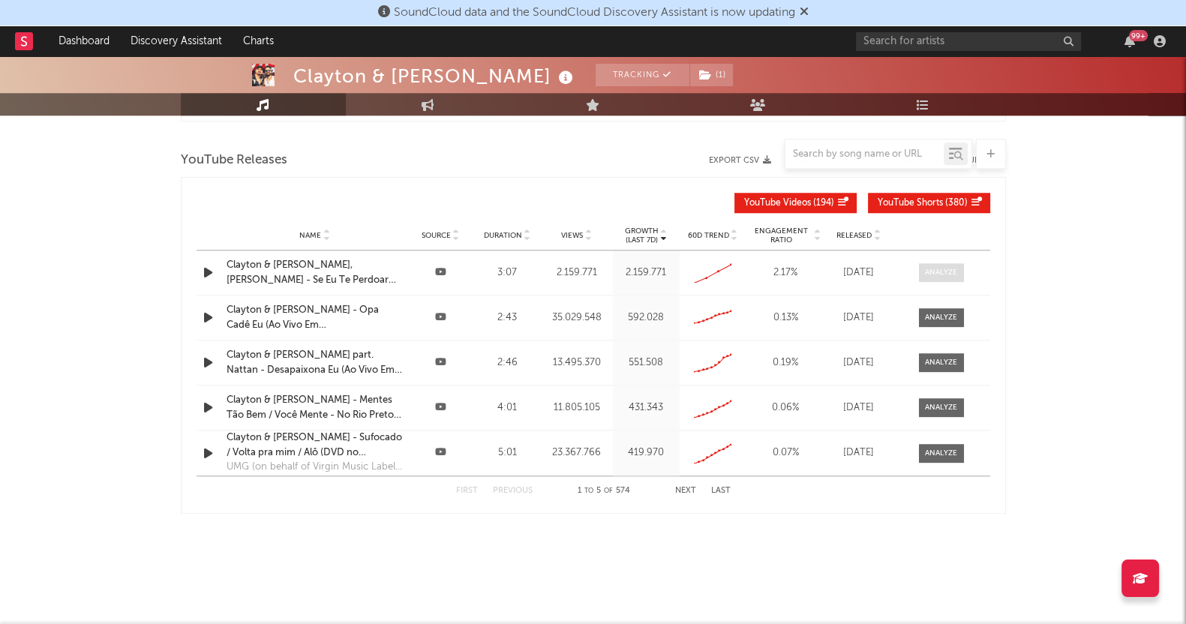
click at [924, 266] on span at bounding box center [941, 272] width 45 height 19
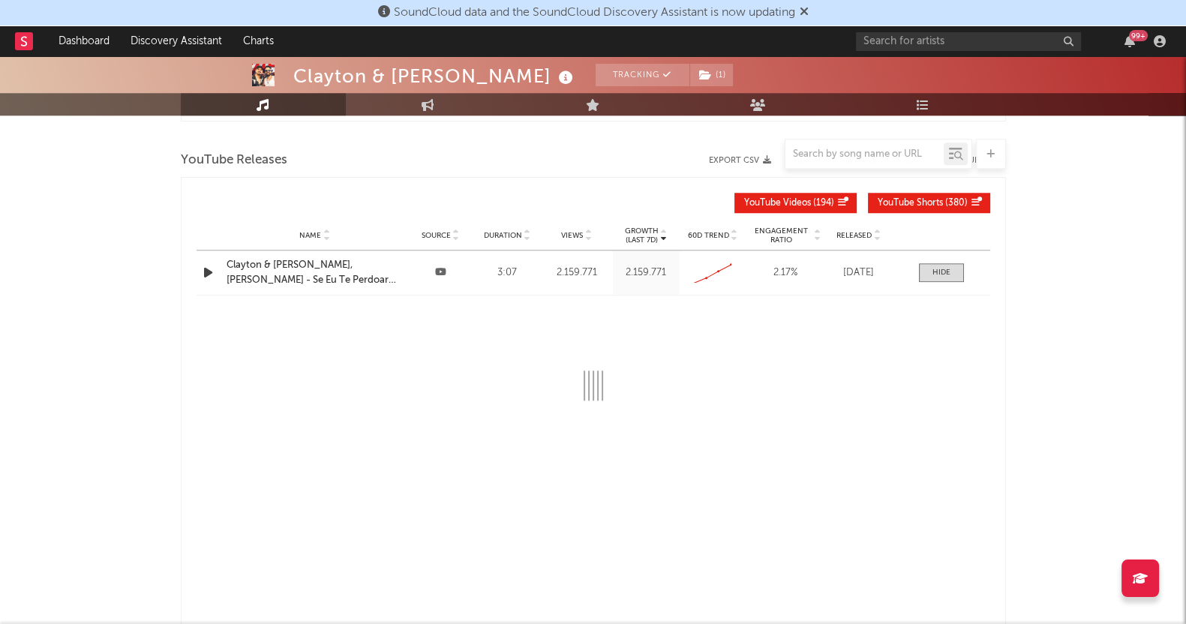
select select "All"
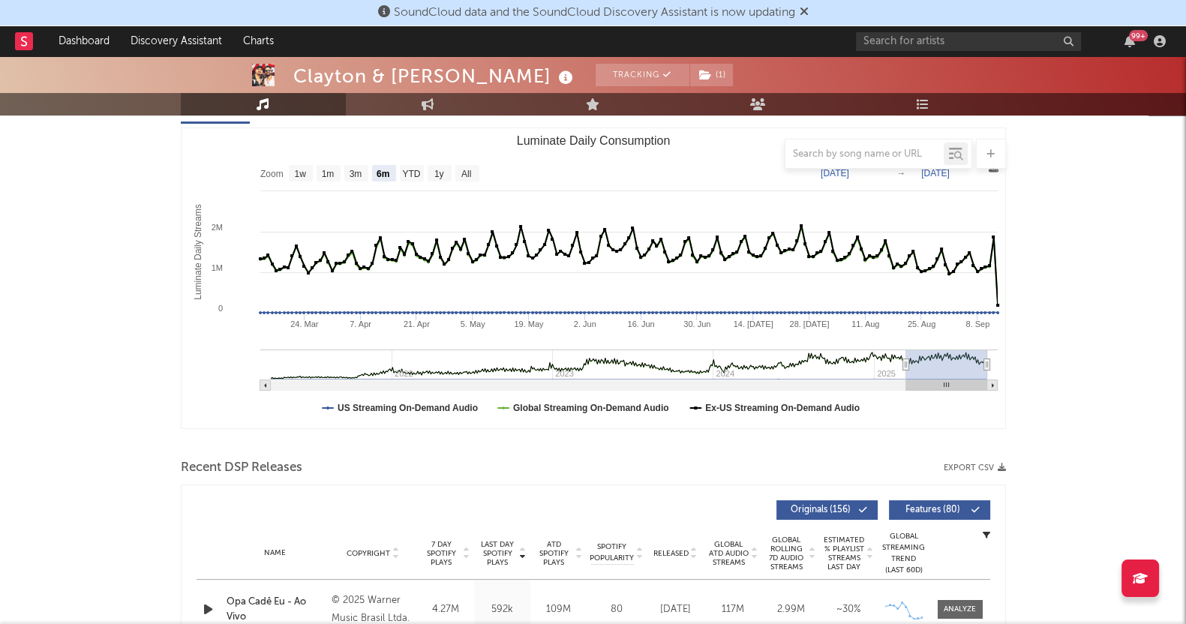
scroll to position [0, 0]
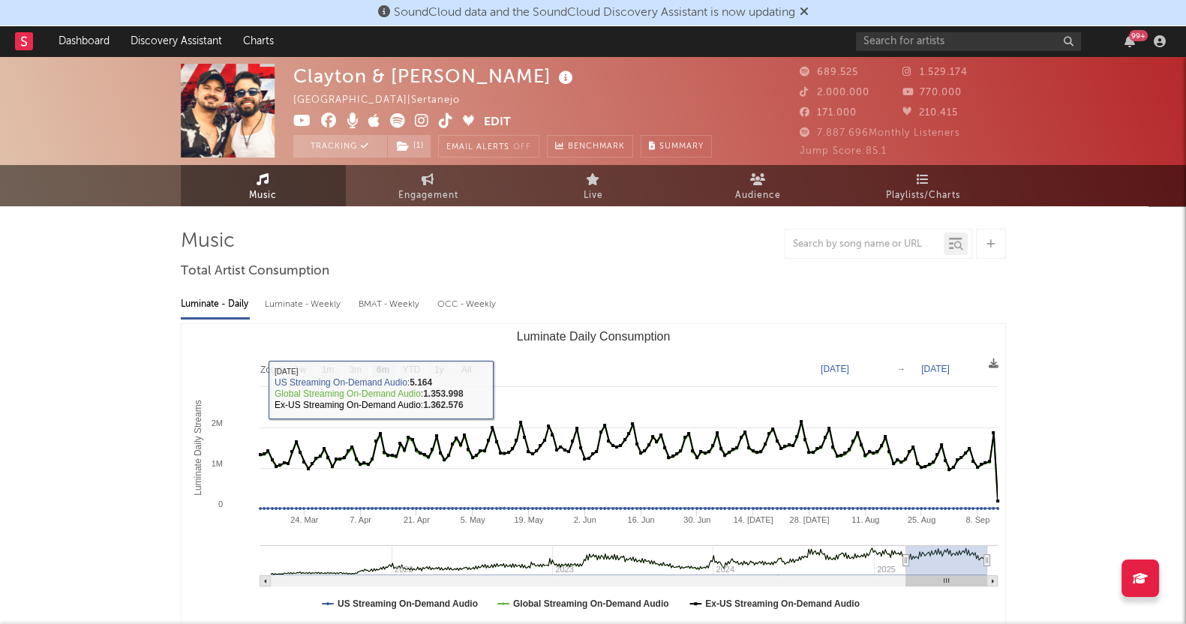
drag, startPoint x: 268, startPoint y: 198, endPoint x: 413, endPoint y: 289, distance: 170.9
click at [268, 198] on span "Music" at bounding box center [263, 196] width 28 height 18
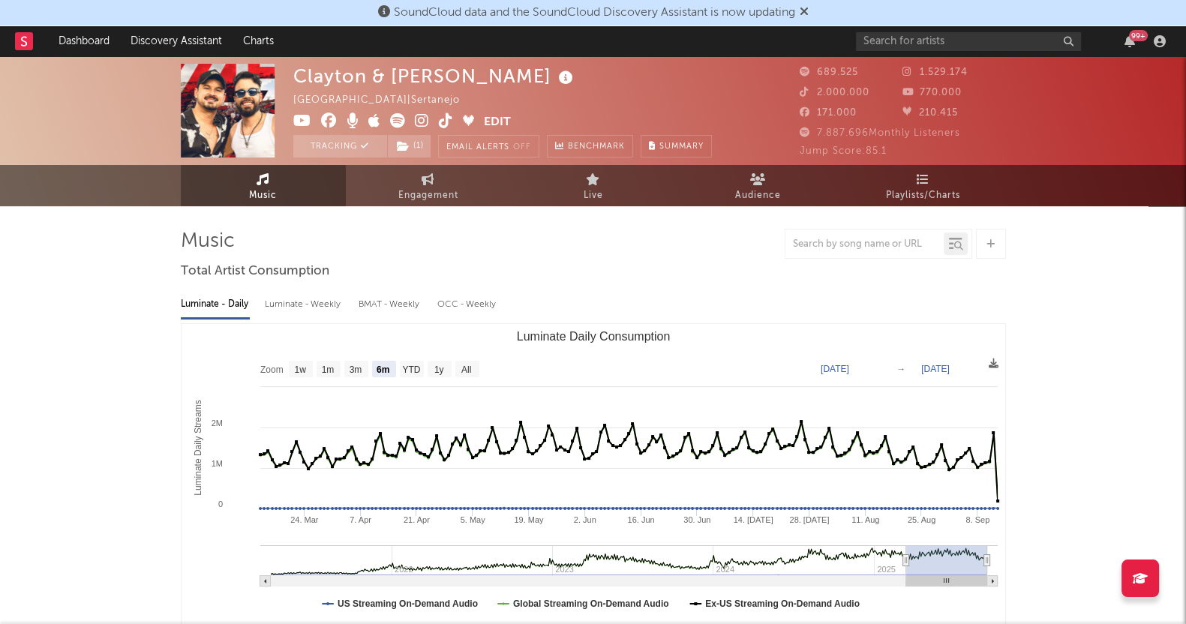
click at [271, 195] on span "Music" at bounding box center [263, 196] width 28 height 18
click at [255, 192] on span "Music" at bounding box center [263, 196] width 28 height 18
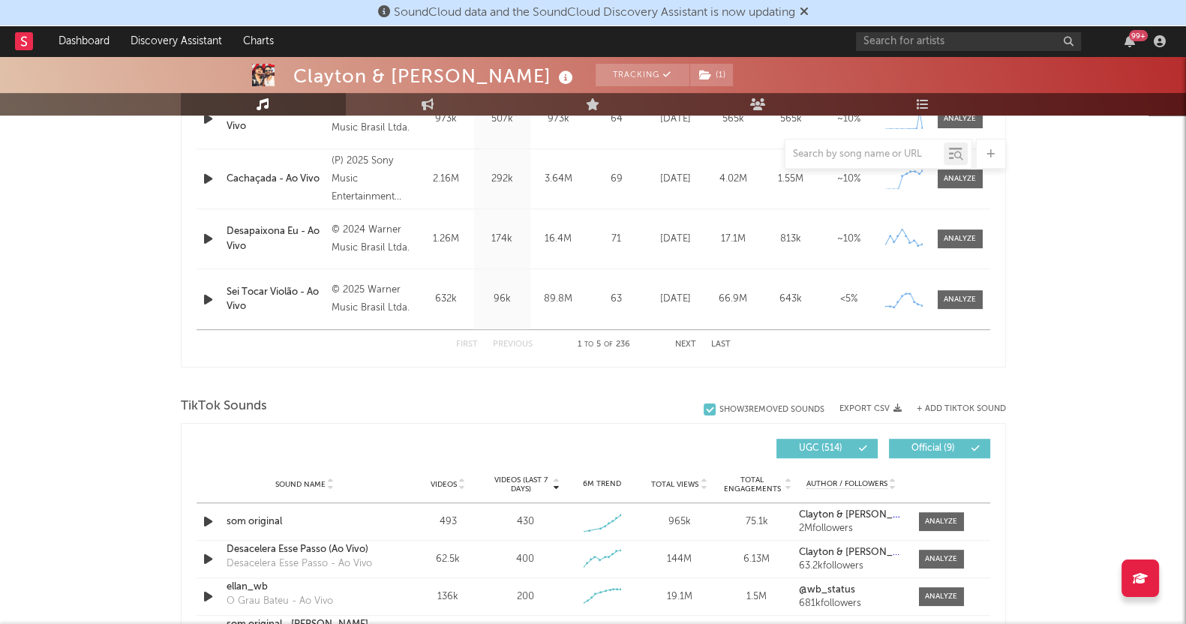
scroll to position [563, 0]
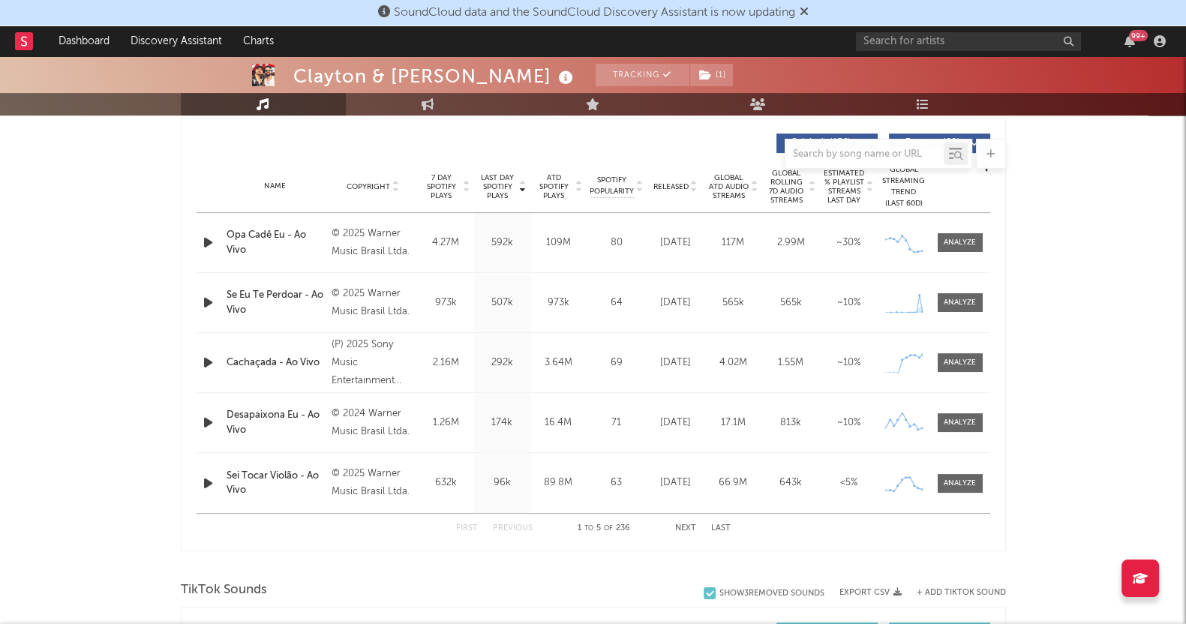
click at [953, 290] on div "Name Se Eu Te Perdoar - Ao Vivo Copyright © 2025 Warner Music Brasil Ltda. Labe…" at bounding box center [594, 302] width 794 height 59
click at [955, 294] on span at bounding box center [960, 302] width 45 height 19
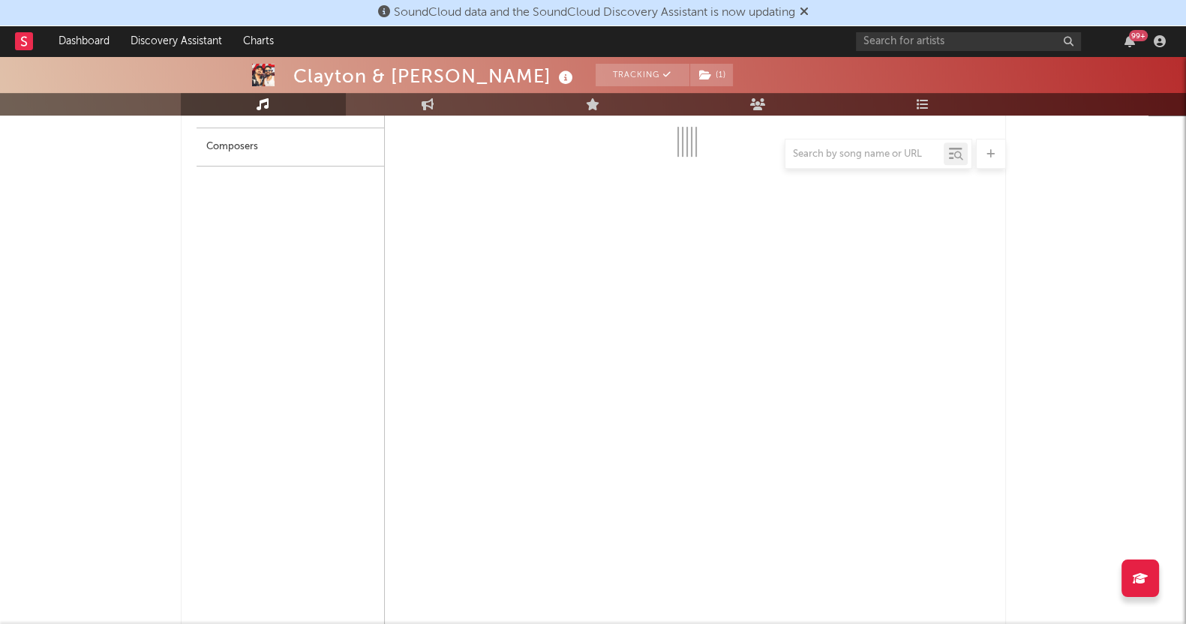
select select "1w"
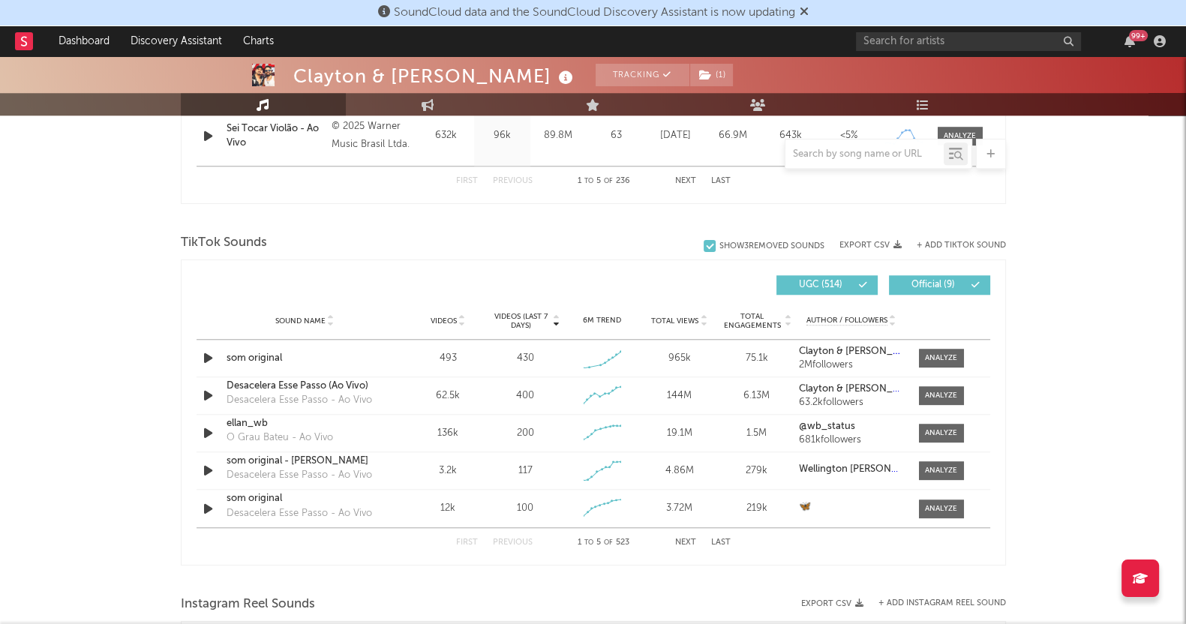
scroll to position [1594, 0]
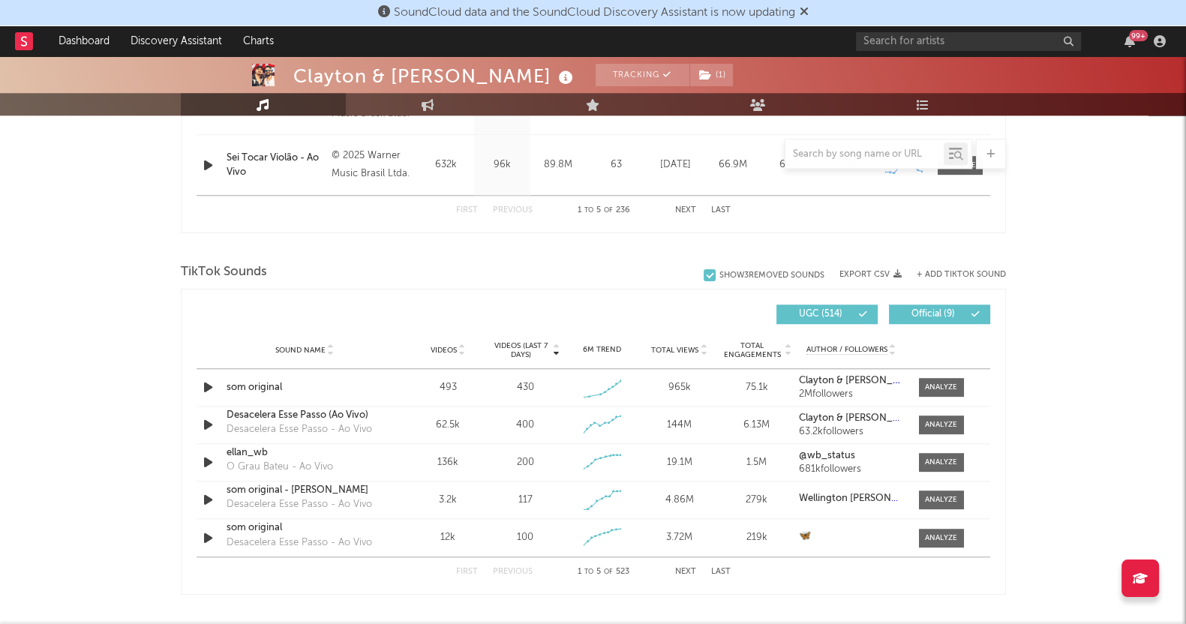
click at [824, 145] on div at bounding box center [864, 154] width 158 height 19
click at [826, 148] on div at bounding box center [864, 154] width 158 height 19
click at [829, 152] on input "text" at bounding box center [864, 155] width 158 height 12
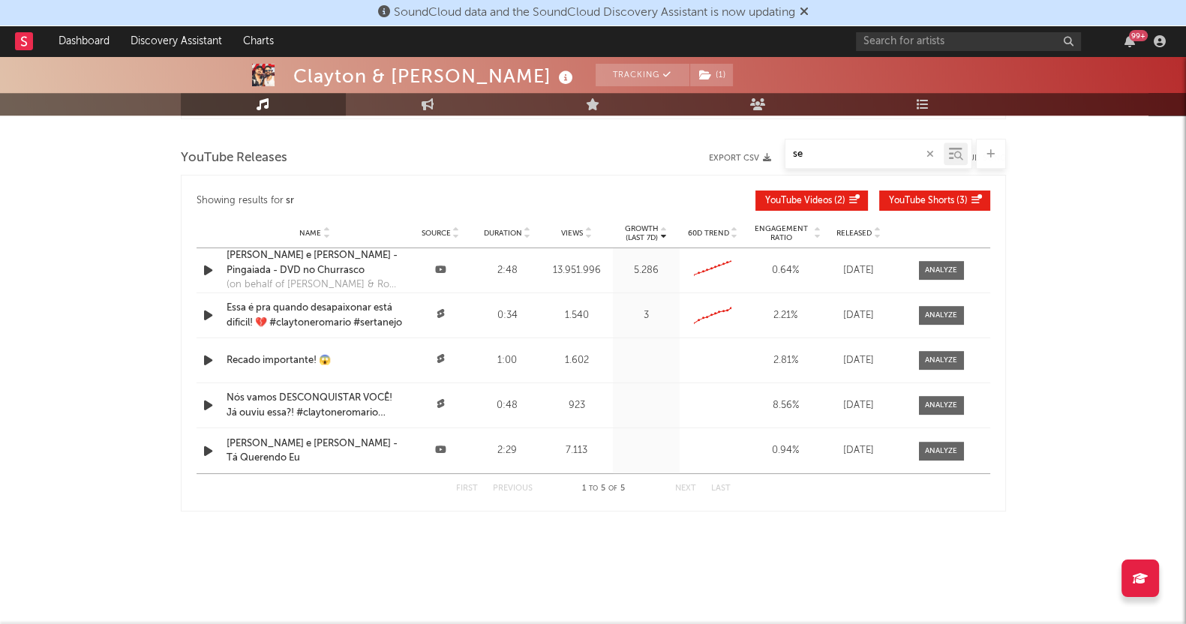
scroll to position [1440, 0]
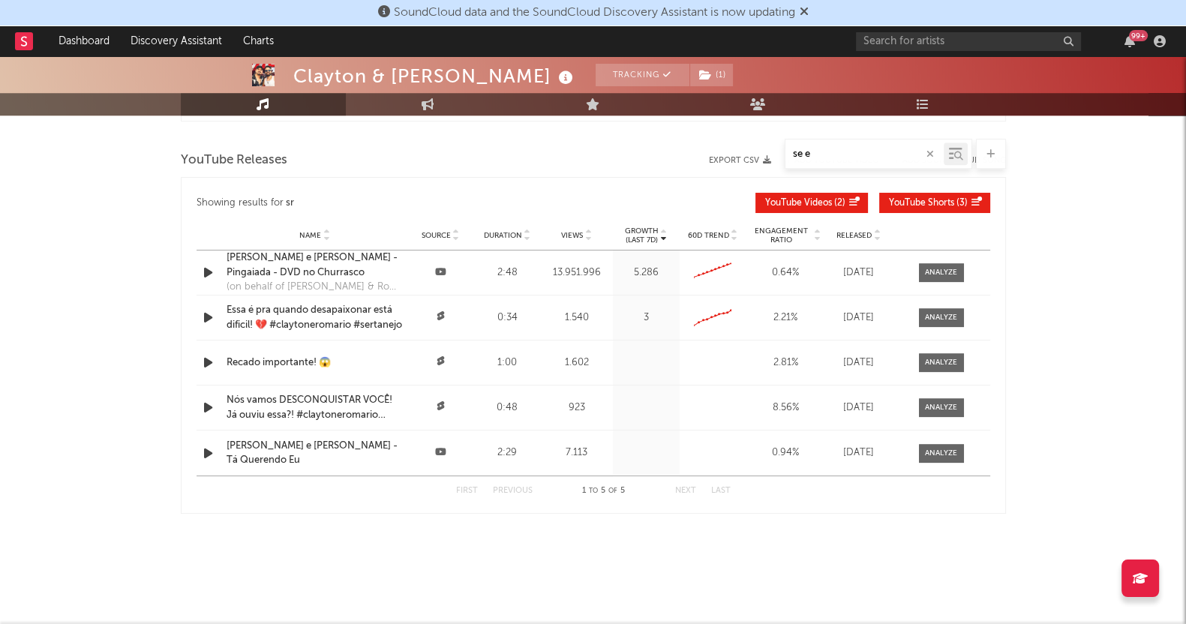
type input "se eu"
select select "1w"
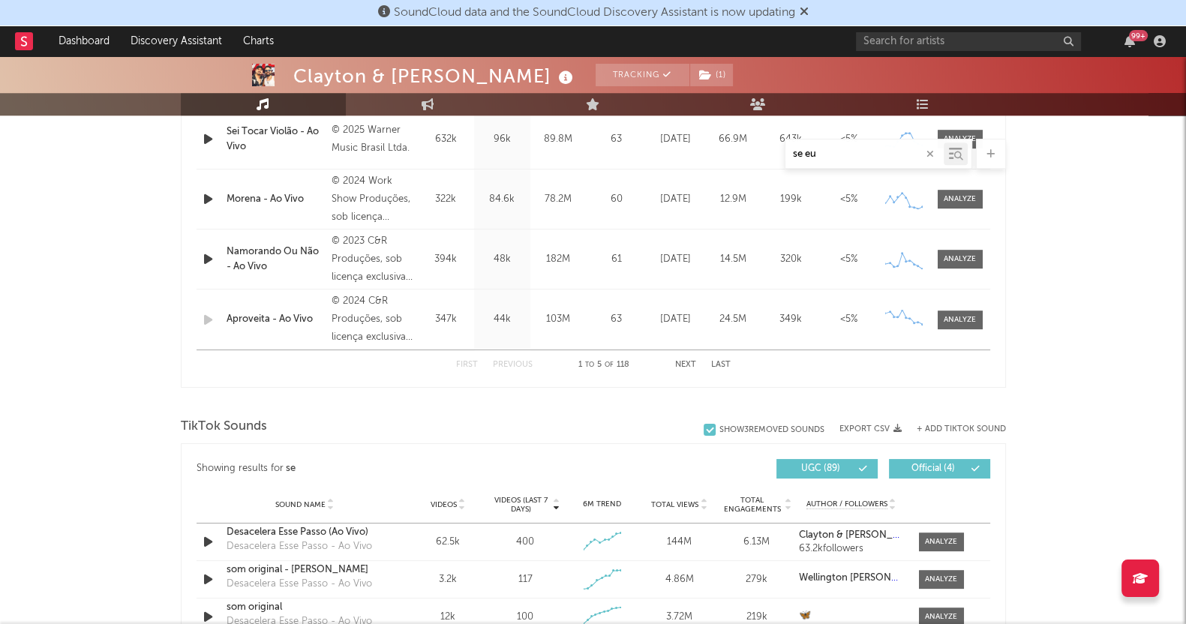
select select "All"
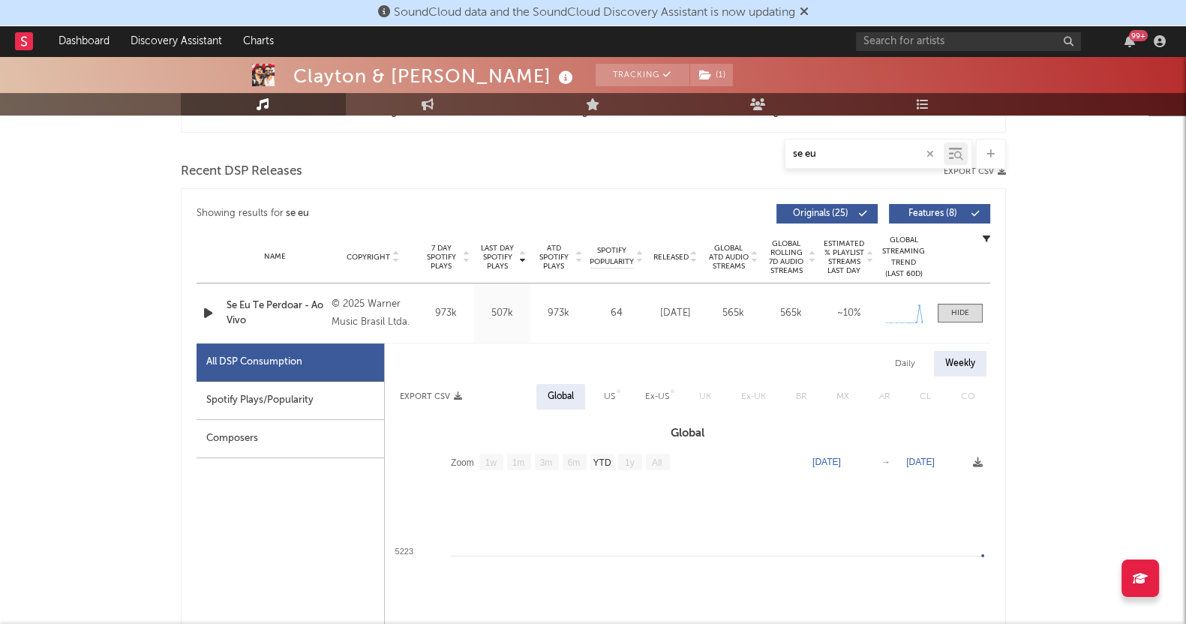
scroll to position [374, 0]
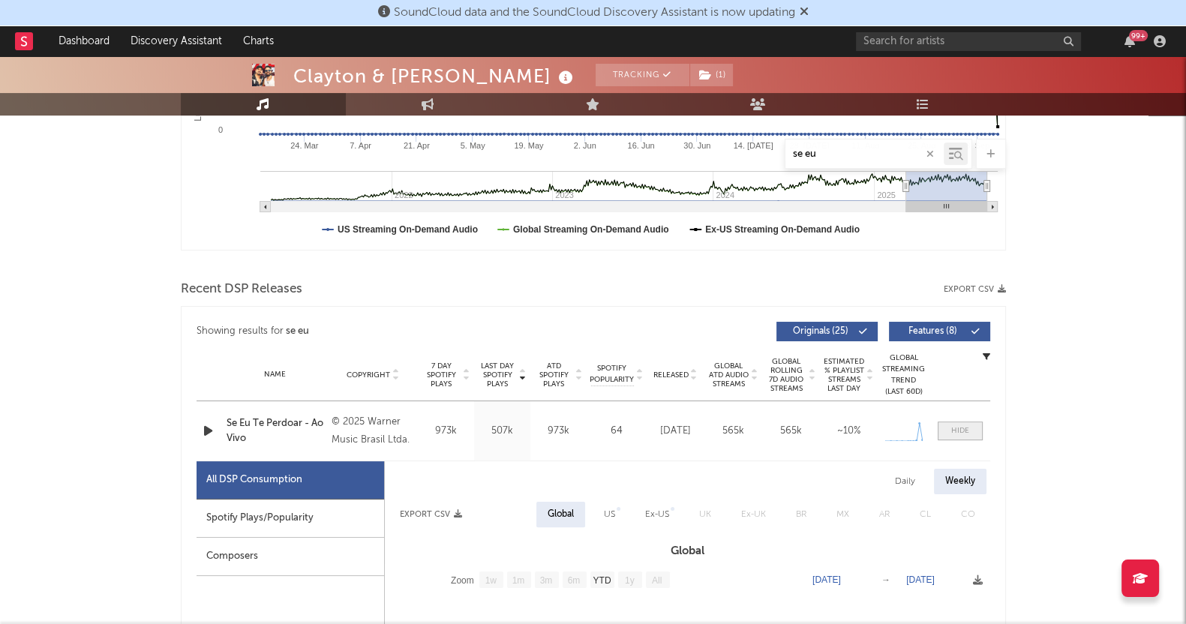
type input "se eu"
click at [949, 422] on span at bounding box center [960, 431] width 45 height 19
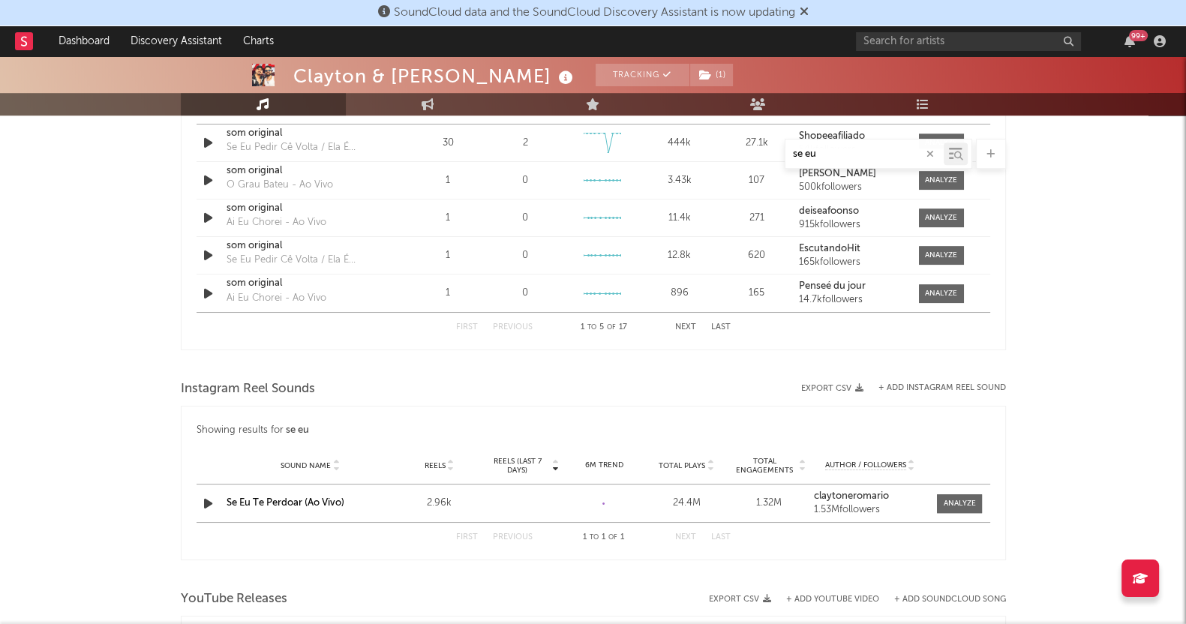
scroll to position [1218, 0]
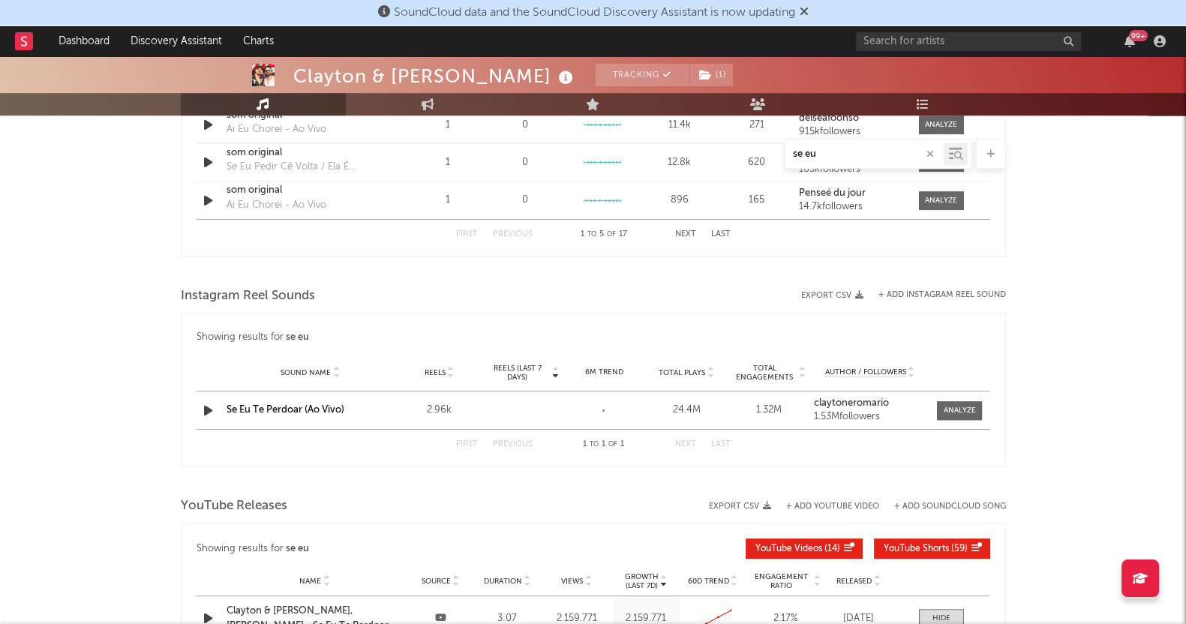
drag, startPoint x: 946, startPoint y: 412, endPoint x: 1020, endPoint y: 410, distance: 74.3
click at [946, 412] on div at bounding box center [960, 410] width 32 height 11
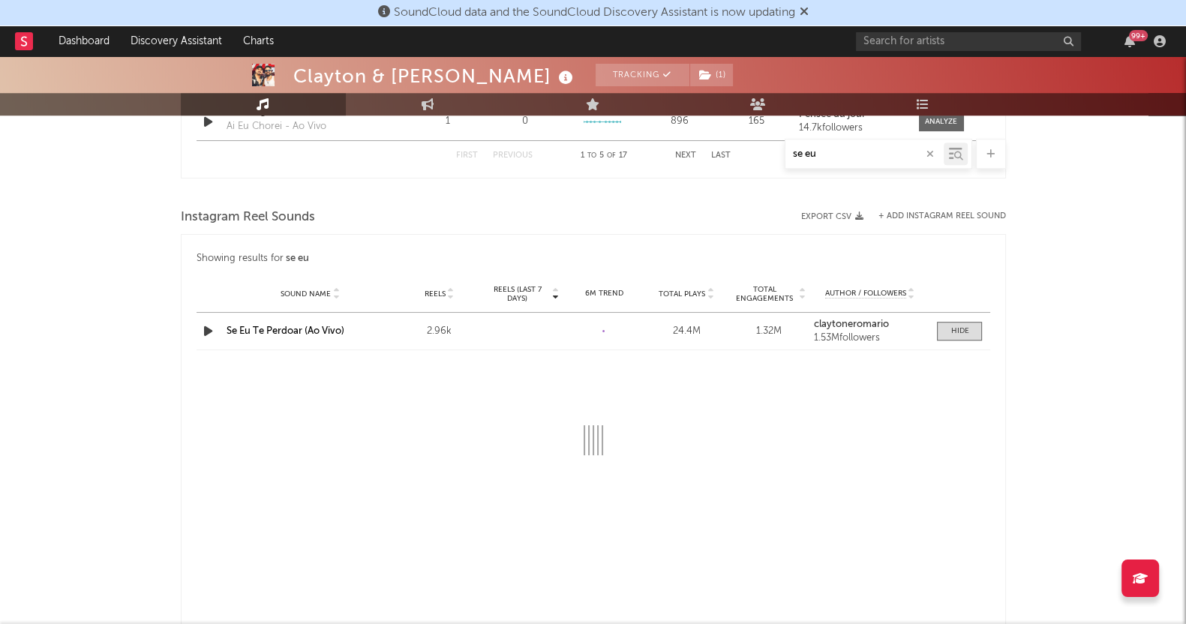
select select "1w"
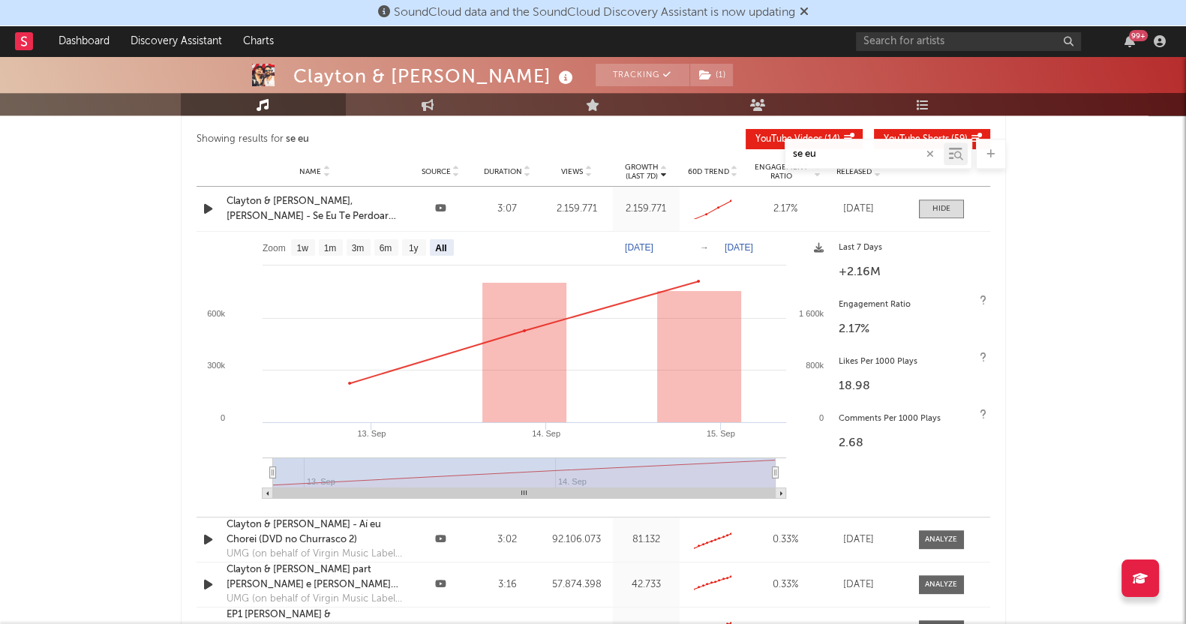
scroll to position [1825, 0]
